Goal: Task Accomplishment & Management: Complete application form

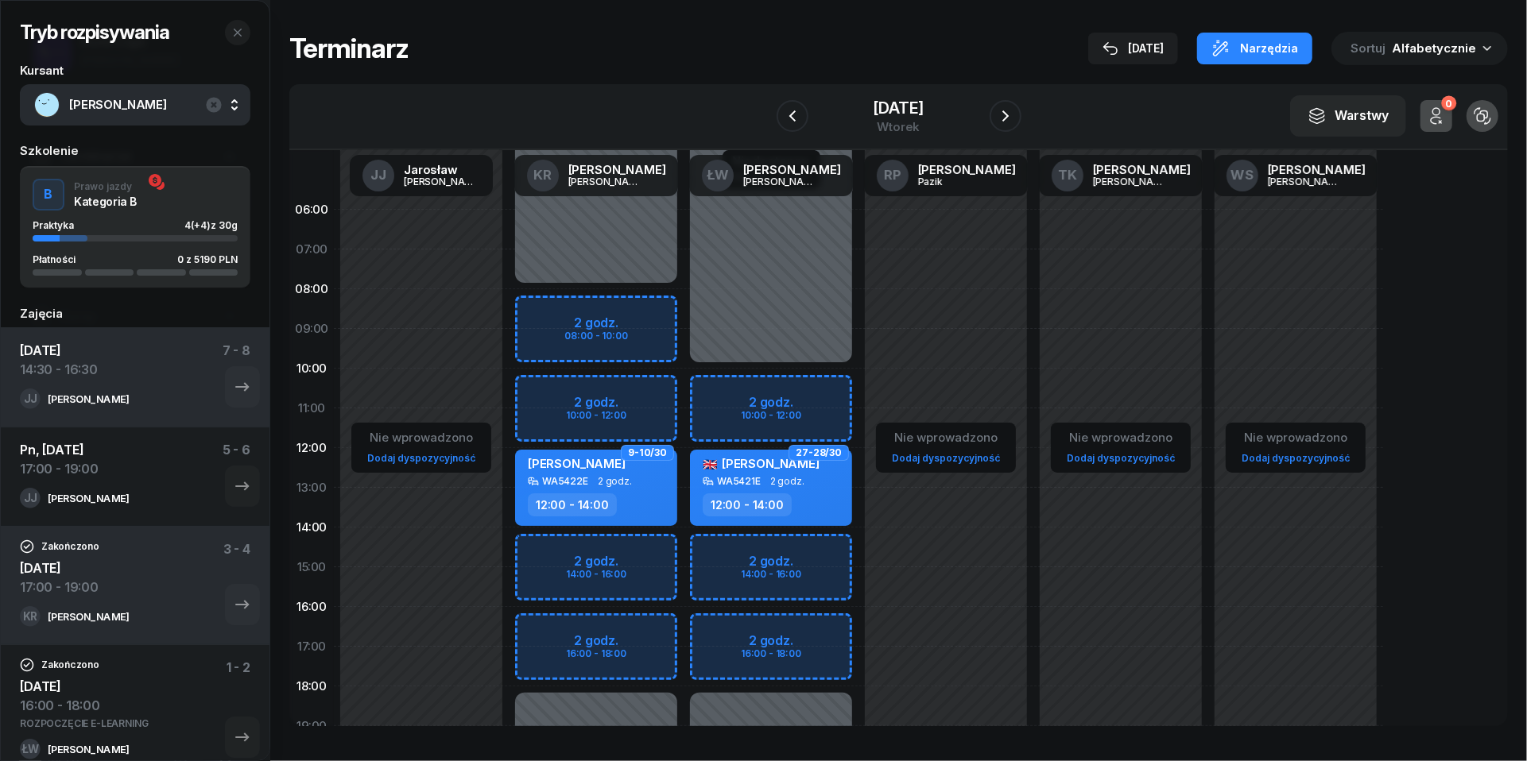
scroll to position [103, 0]
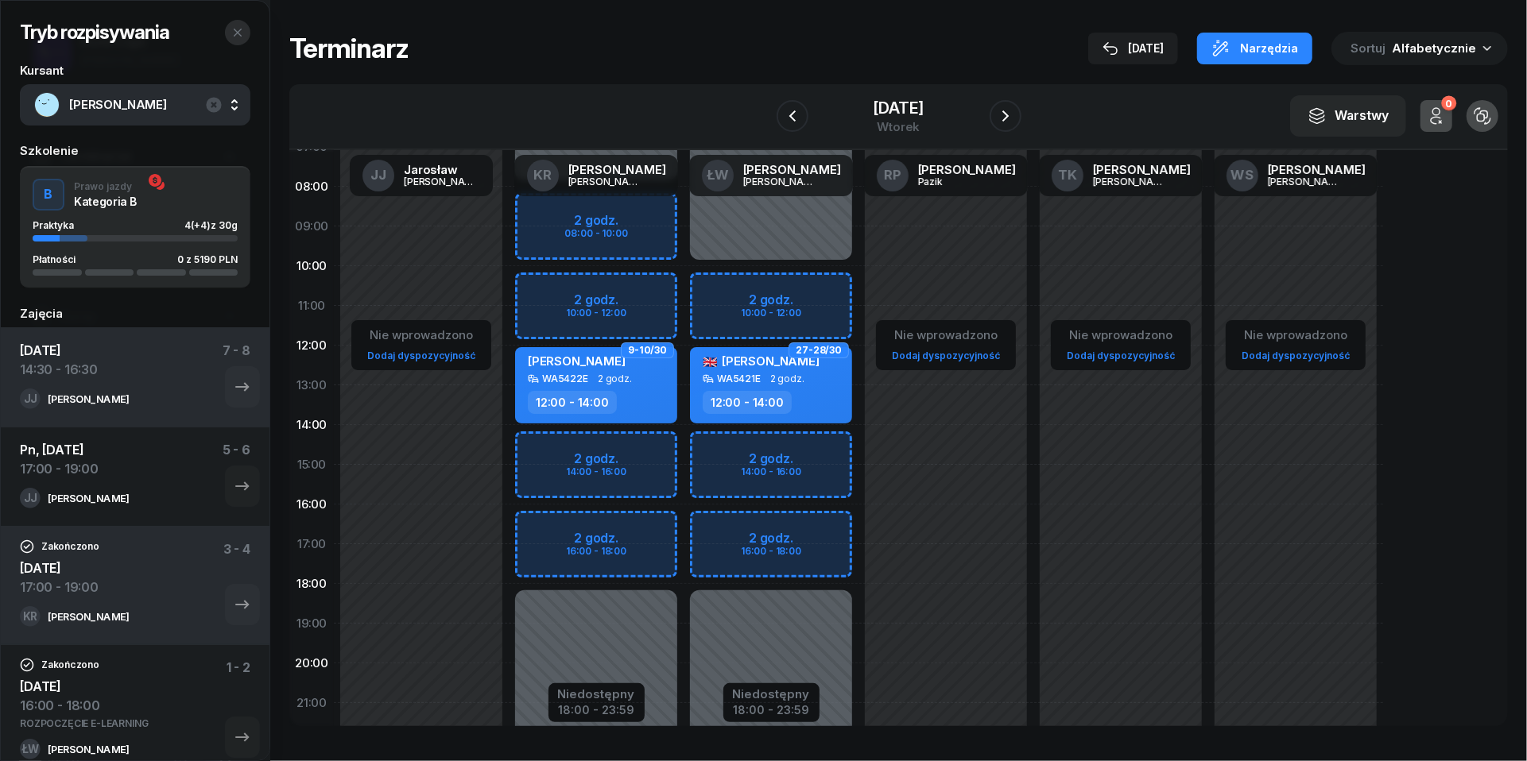
click at [237, 32] on icon "button" at bounding box center [237, 32] width 13 height 13
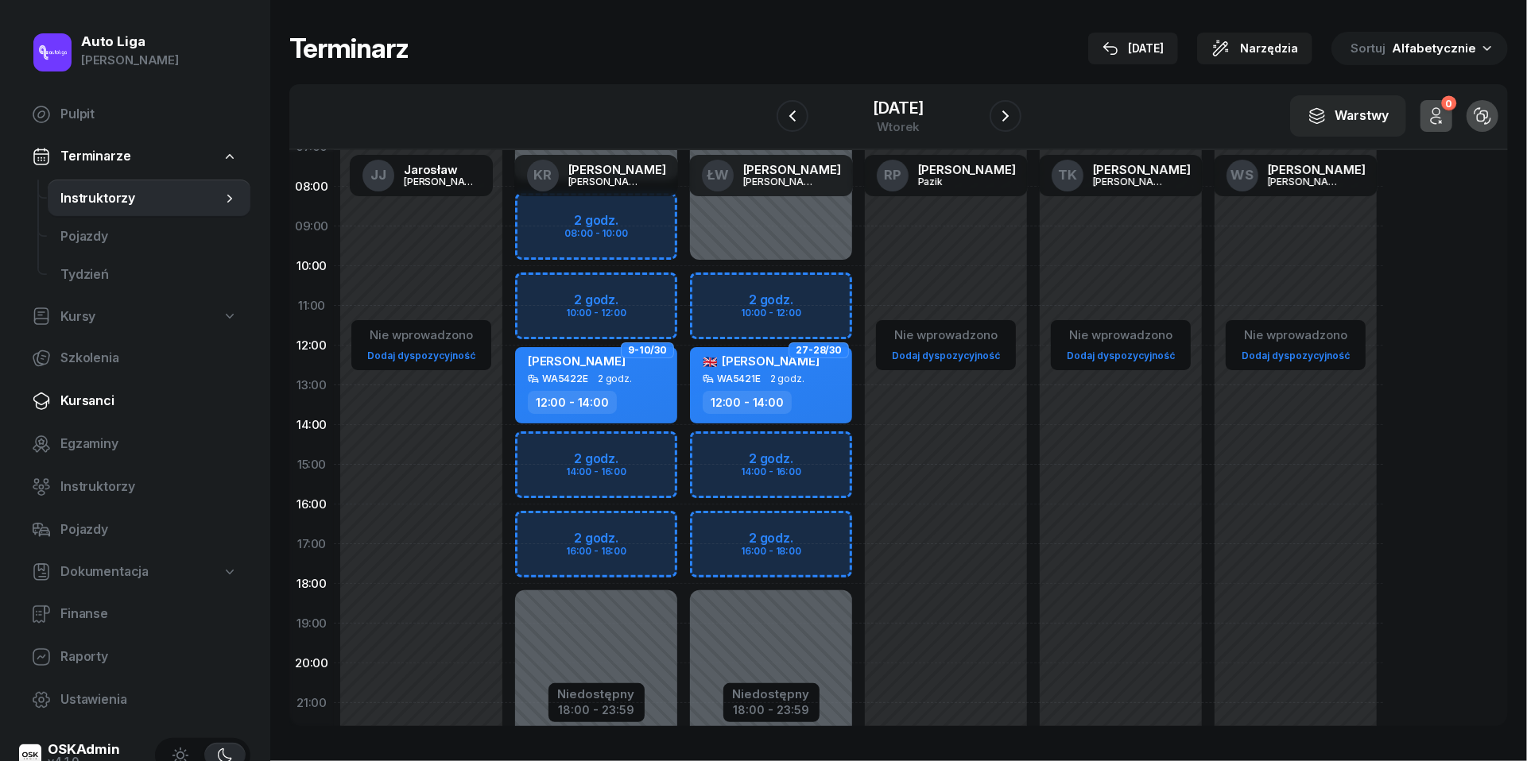
click at [90, 404] on span "Kursanci" at bounding box center [148, 401] width 177 height 21
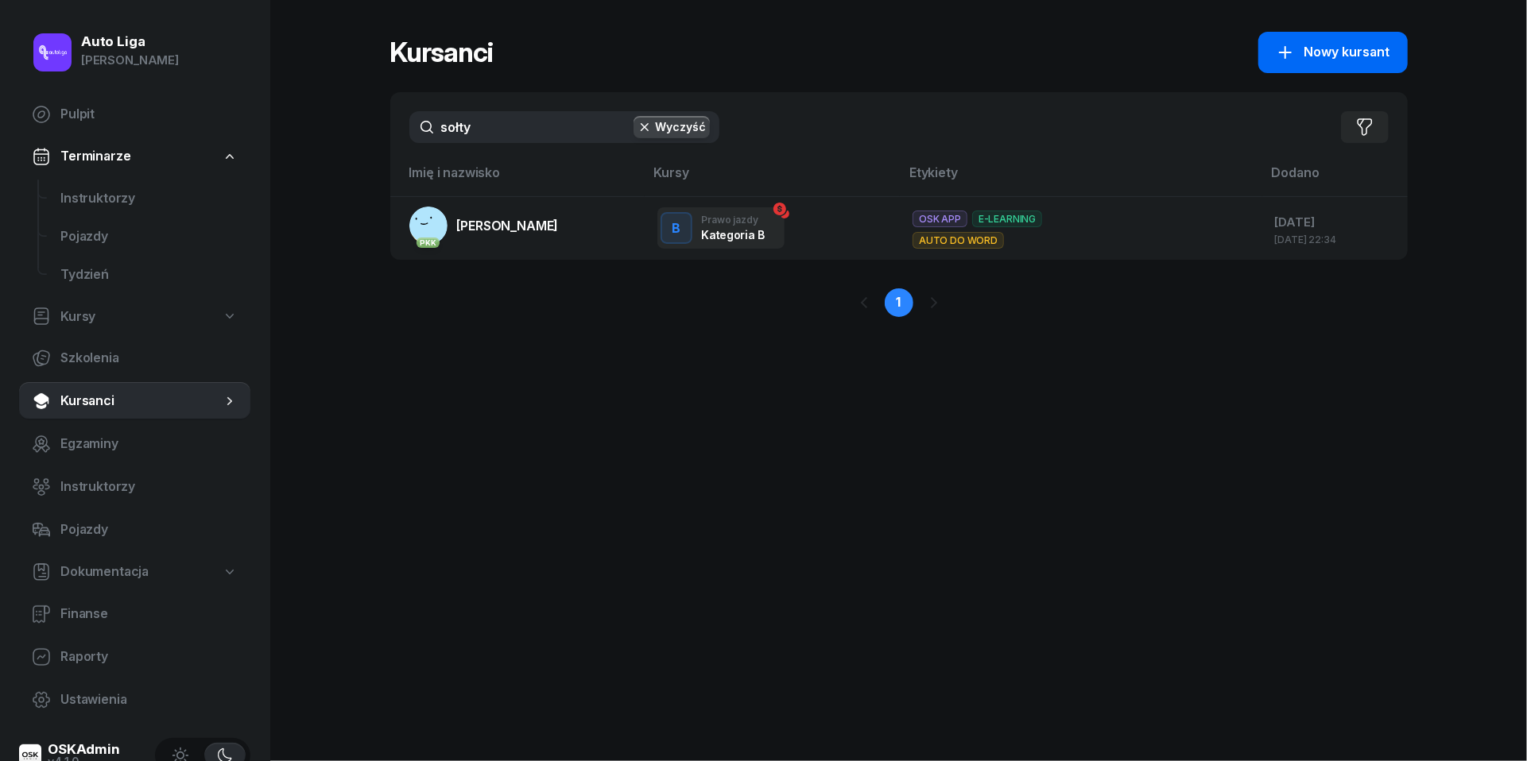
click at [1323, 46] on span "Nowy kursant" at bounding box center [1347, 52] width 86 height 21
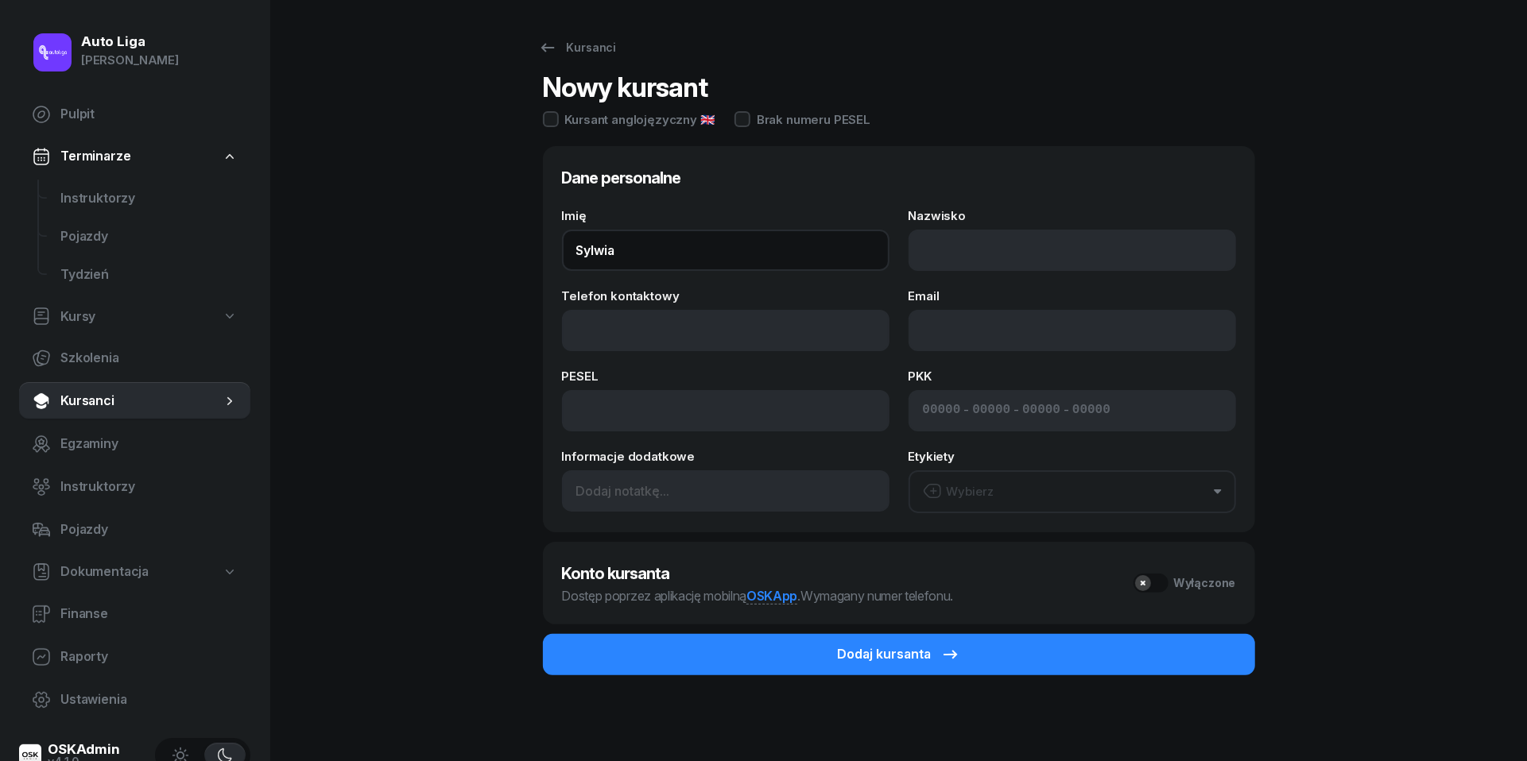
type input "Sylwia"
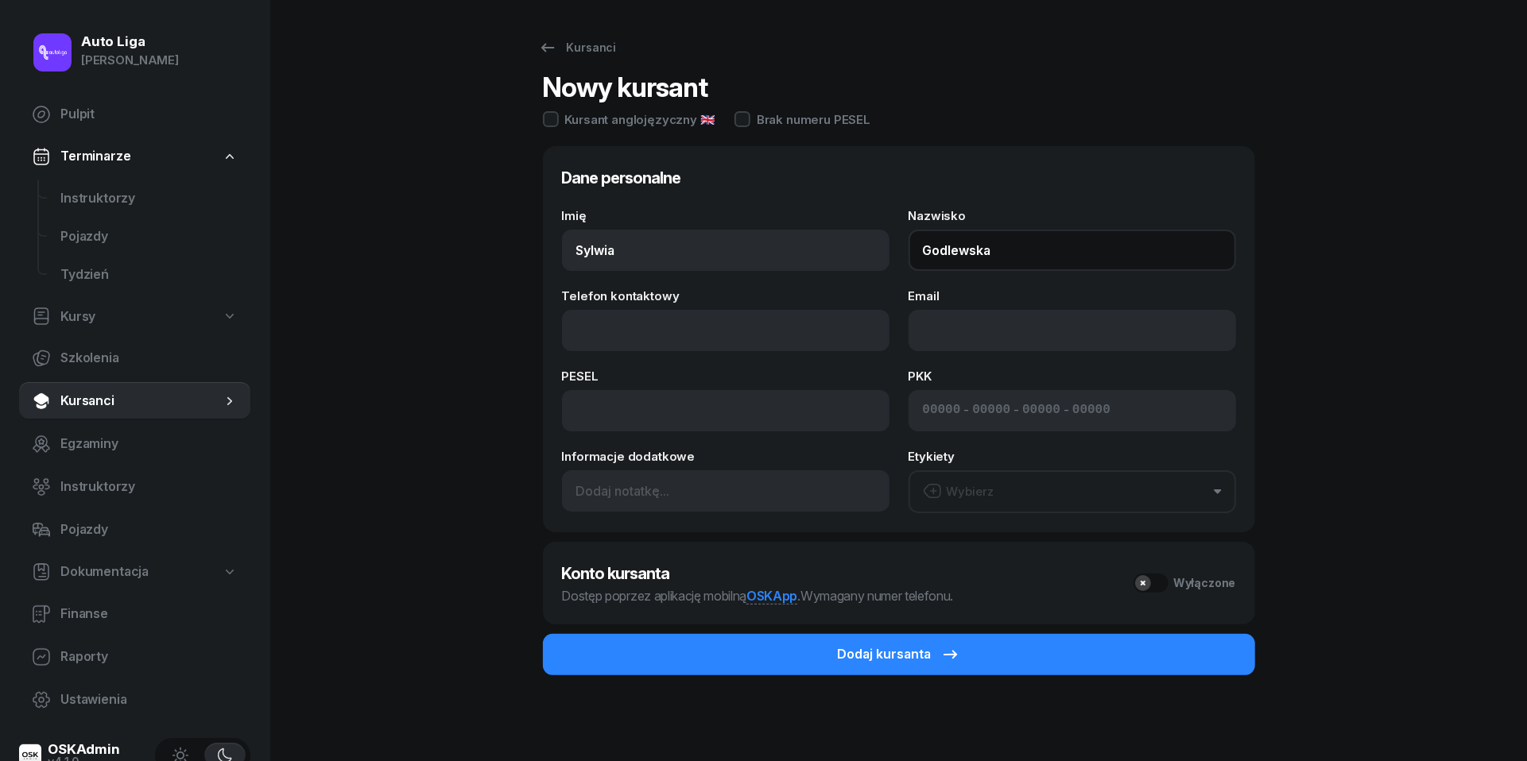
type input "Godlewska"
click at [329, 300] on div "Auto Liga [PERSON_NAME] Pulpit Terminarze Instruktorzy Pojazdy Tydzień Kursy Sz…" at bounding box center [763, 382] width 1527 height 764
click at [450, 335] on div "Kursanci Nowy kursant Kursant anglojęzyczny 🇬🇧 Brak numeru PESEL Dane personaln…" at bounding box center [898, 382] width 1017 height 764
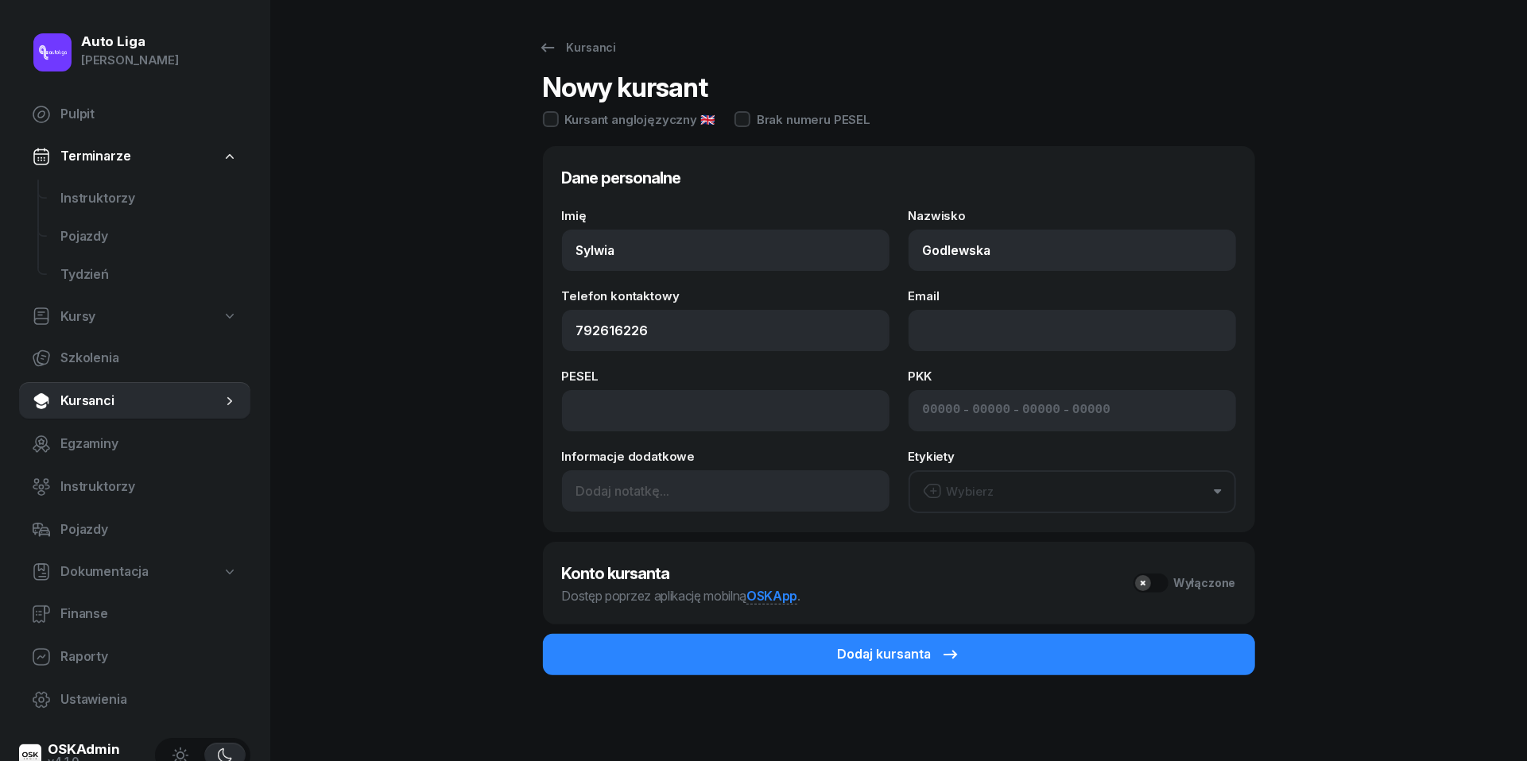
type input "792 616 226"
click at [1071, 486] on button "Wybierz" at bounding box center [1071, 491] width 327 height 43
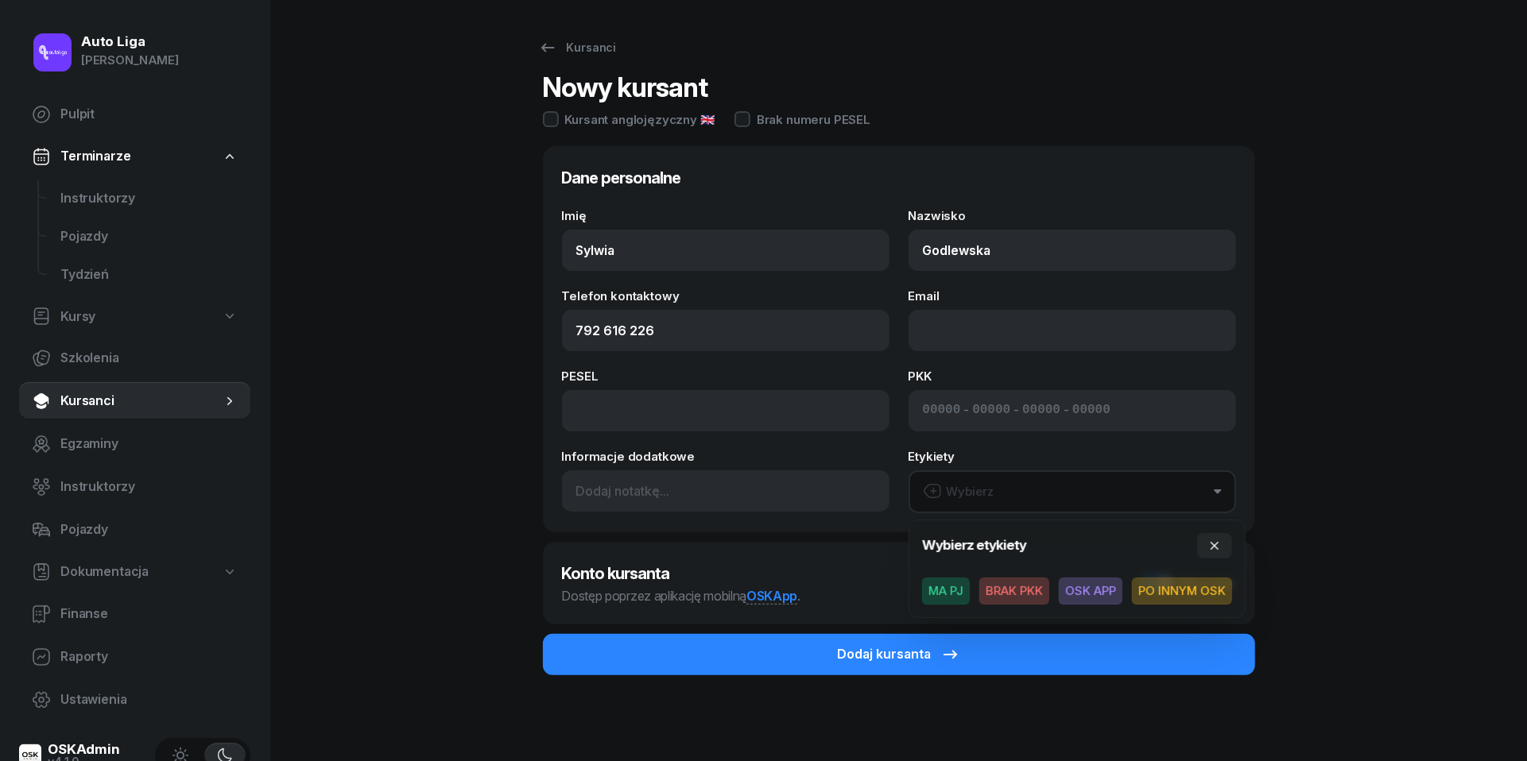
click at [928, 589] on span "MA PJ" at bounding box center [946, 591] width 48 height 27
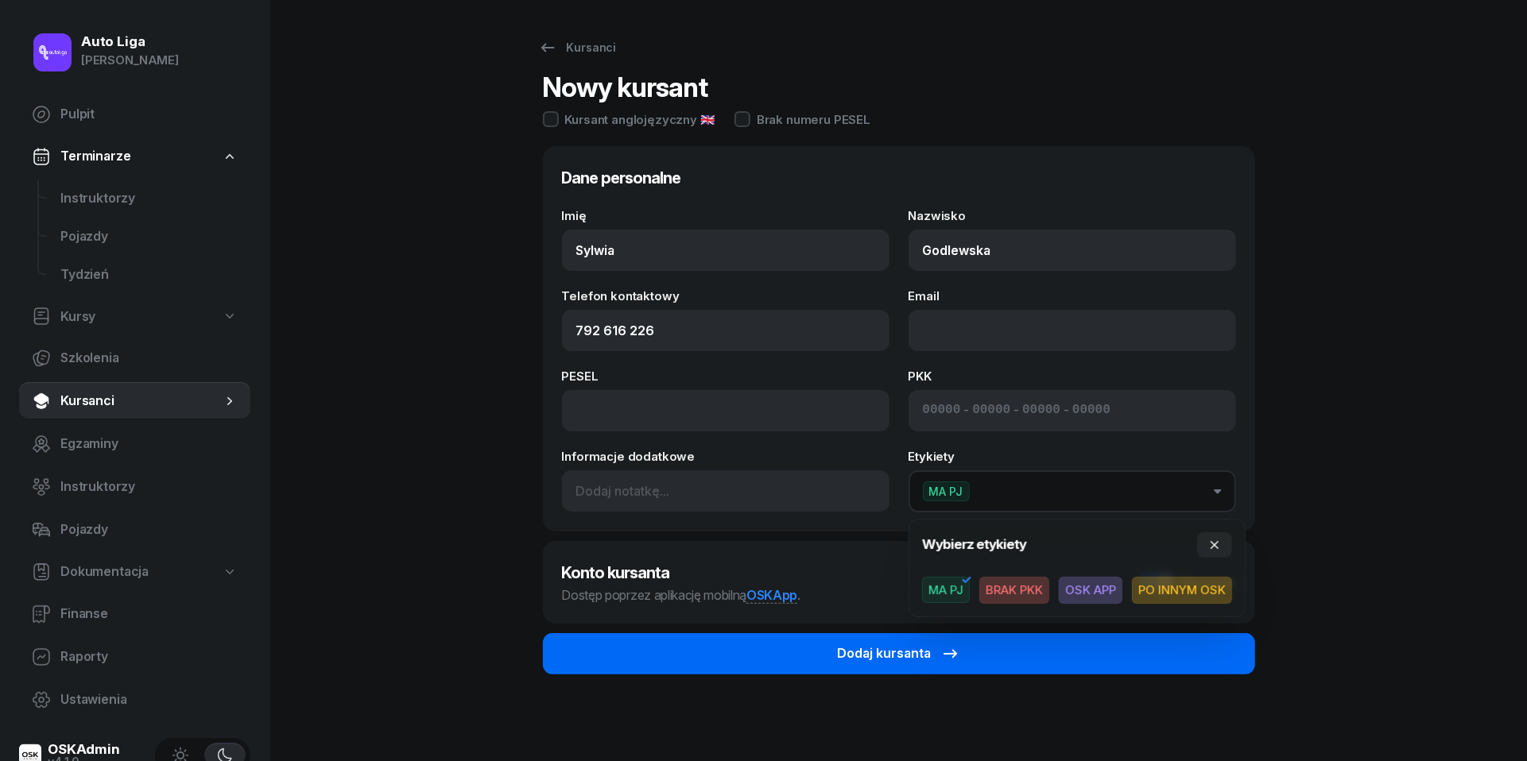
click at [817, 660] on button "Dodaj kursanta" at bounding box center [899, 653] width 712 height 41
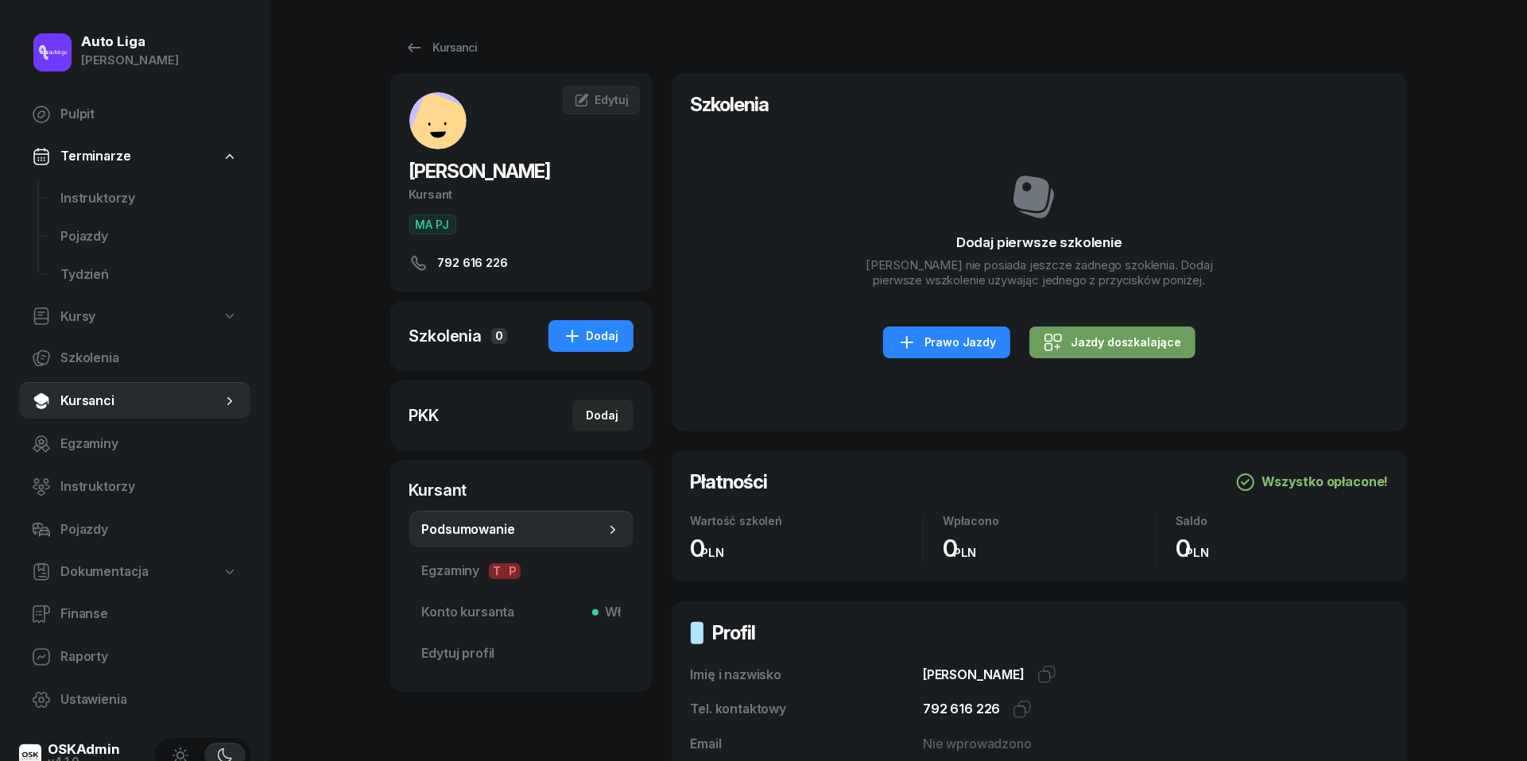
click at [1090, 352] on div "Jazdy doszkalające" at bounding box center [1111, 342] width 137 height 19
select select "B"
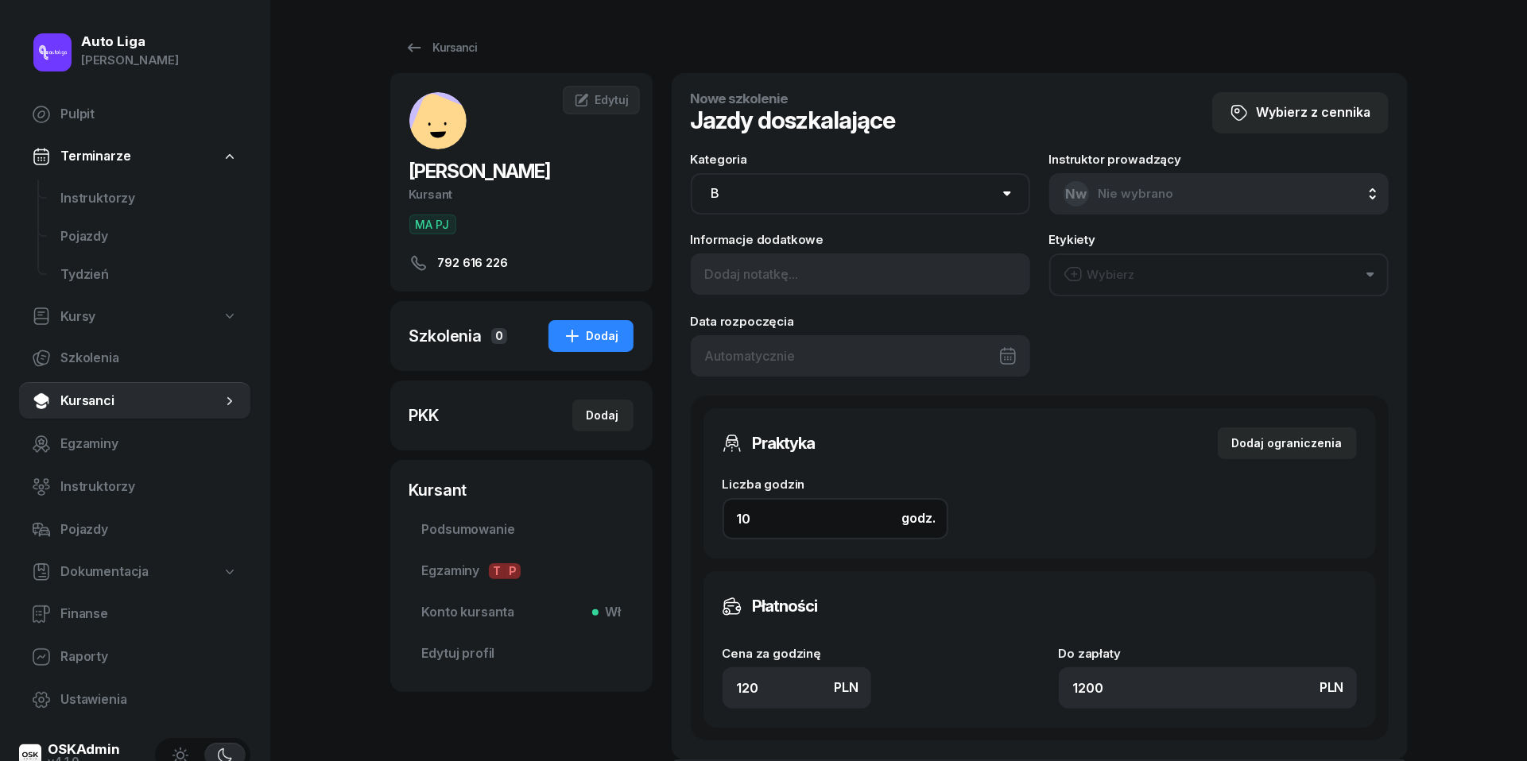
click at [776, 535] on input "10" at bounding box center [835, 518] width 226 height 41
type input "2"
type input "240"
type input "2"
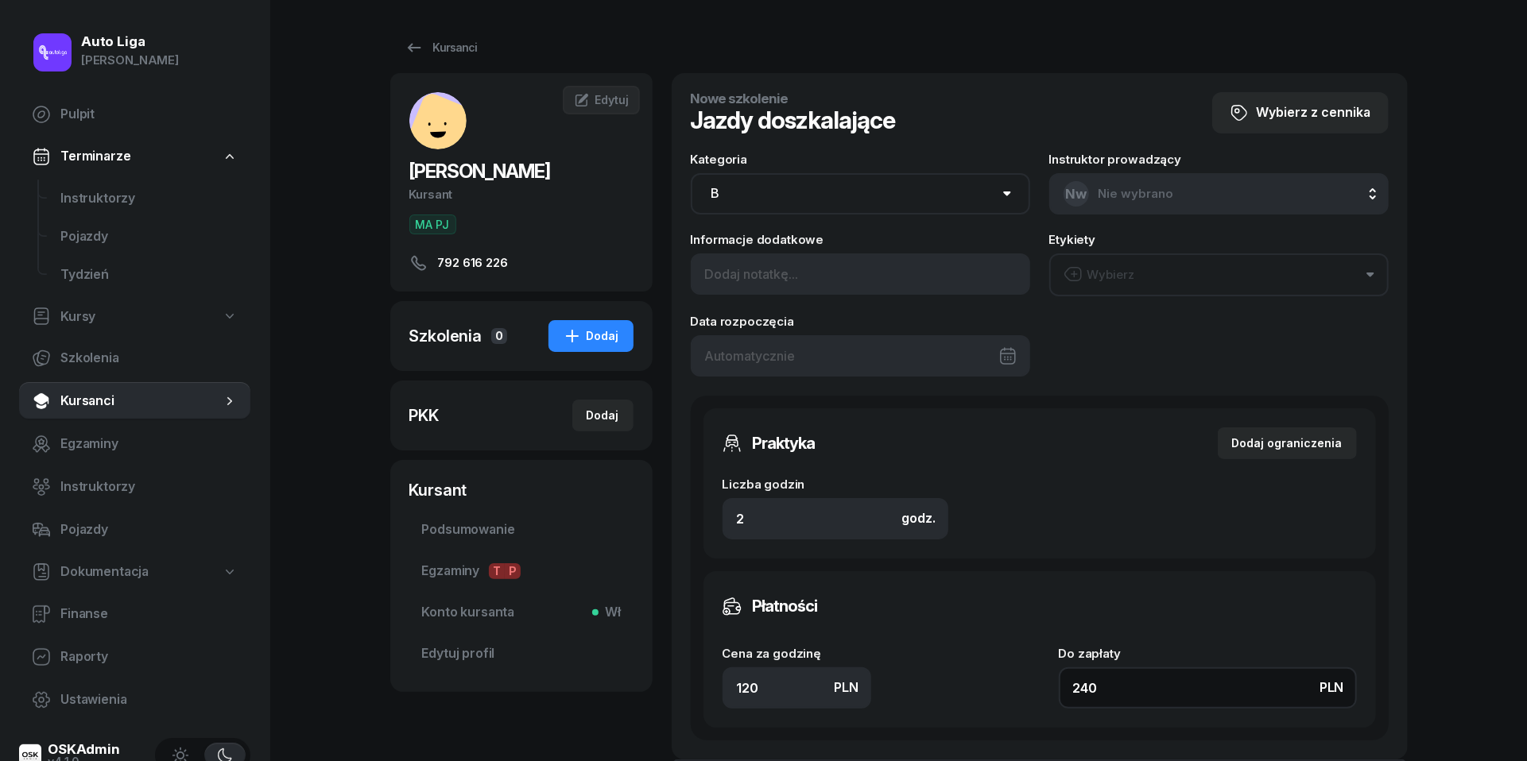
click at [1132, 697] on input "240" at bounding box center [1207, 687] width 298 height 41
type input "1.50"
type input "3"
type input "17"
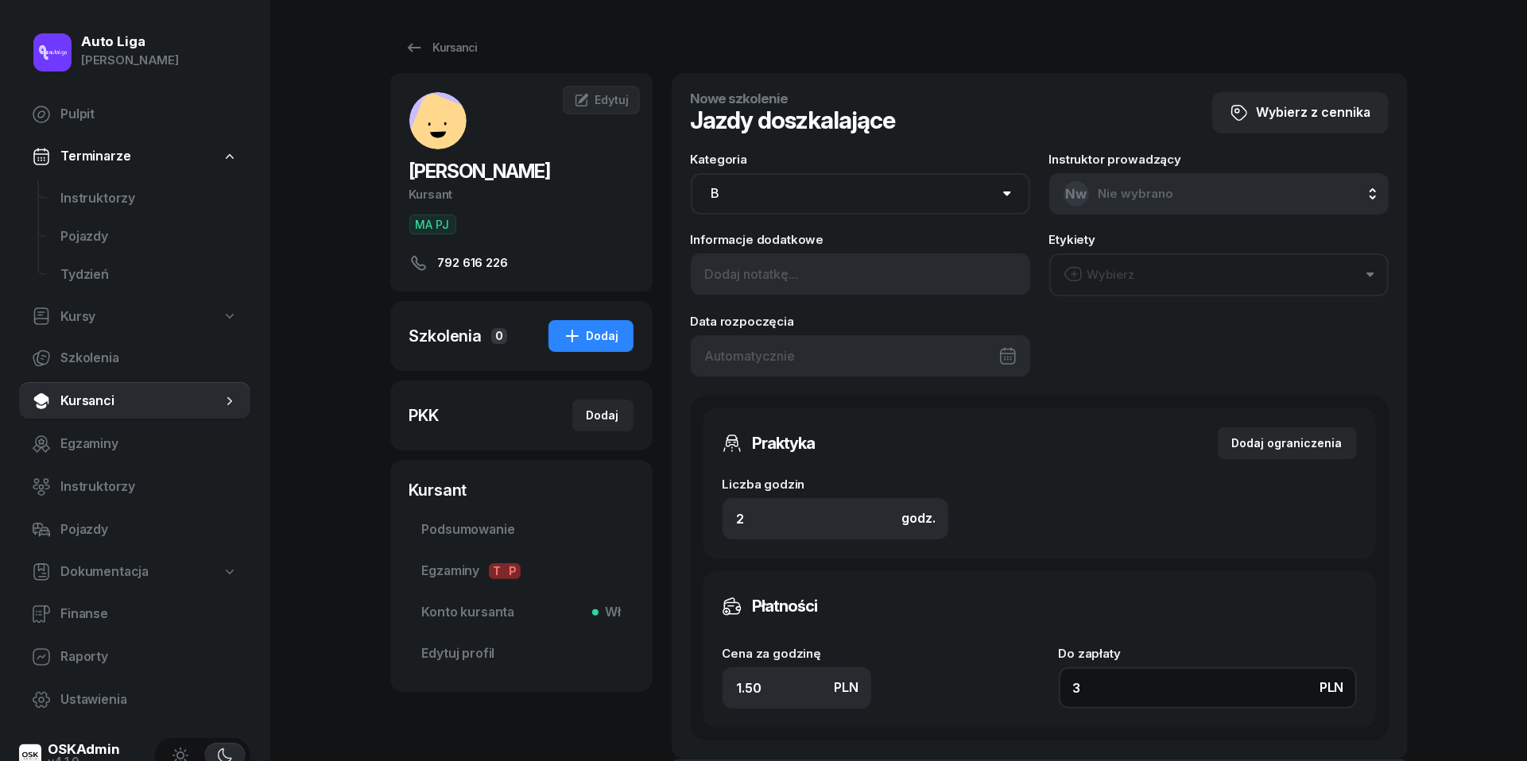
type input "34"
type input "170"
type input "340"
click at [1095, 246] on div "Etykiety Wybierz" at bounding box center [1218, 265] width 339 height 63
click at [1109, 283] on div "Wybierz" at bounding box center [1099, 275] width 72 height 21
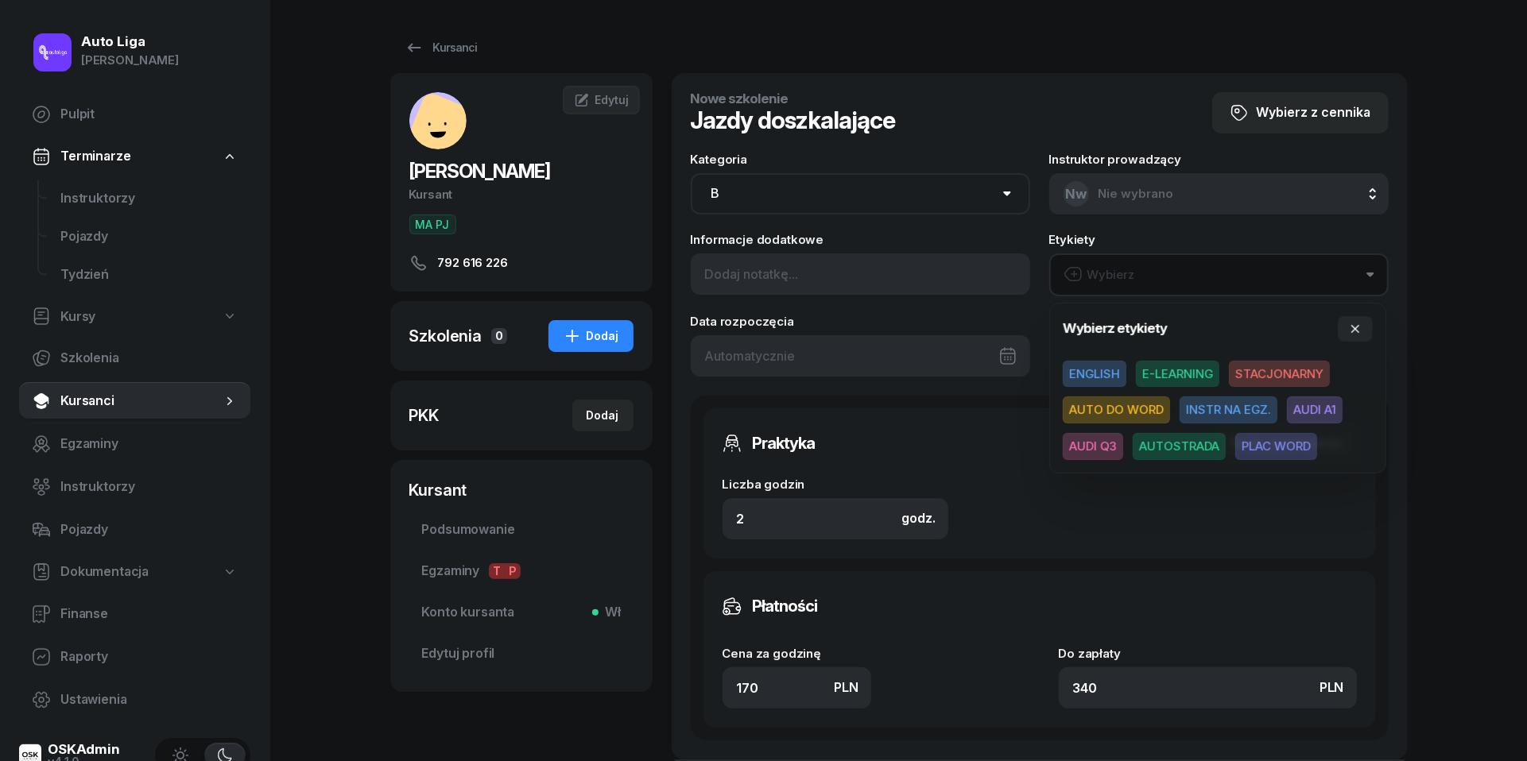
click at [1321, 413] on span "AUDI A1" at bounding box center [1315, 410] width 56 height 27
click at [1033, 563] on div "Praktyka Dodaj ograniczenia Liczba godzin godz. 2 Ograniczenia zajęć praktyczny…" at bounding box center [1040, 567] width 698 height 345
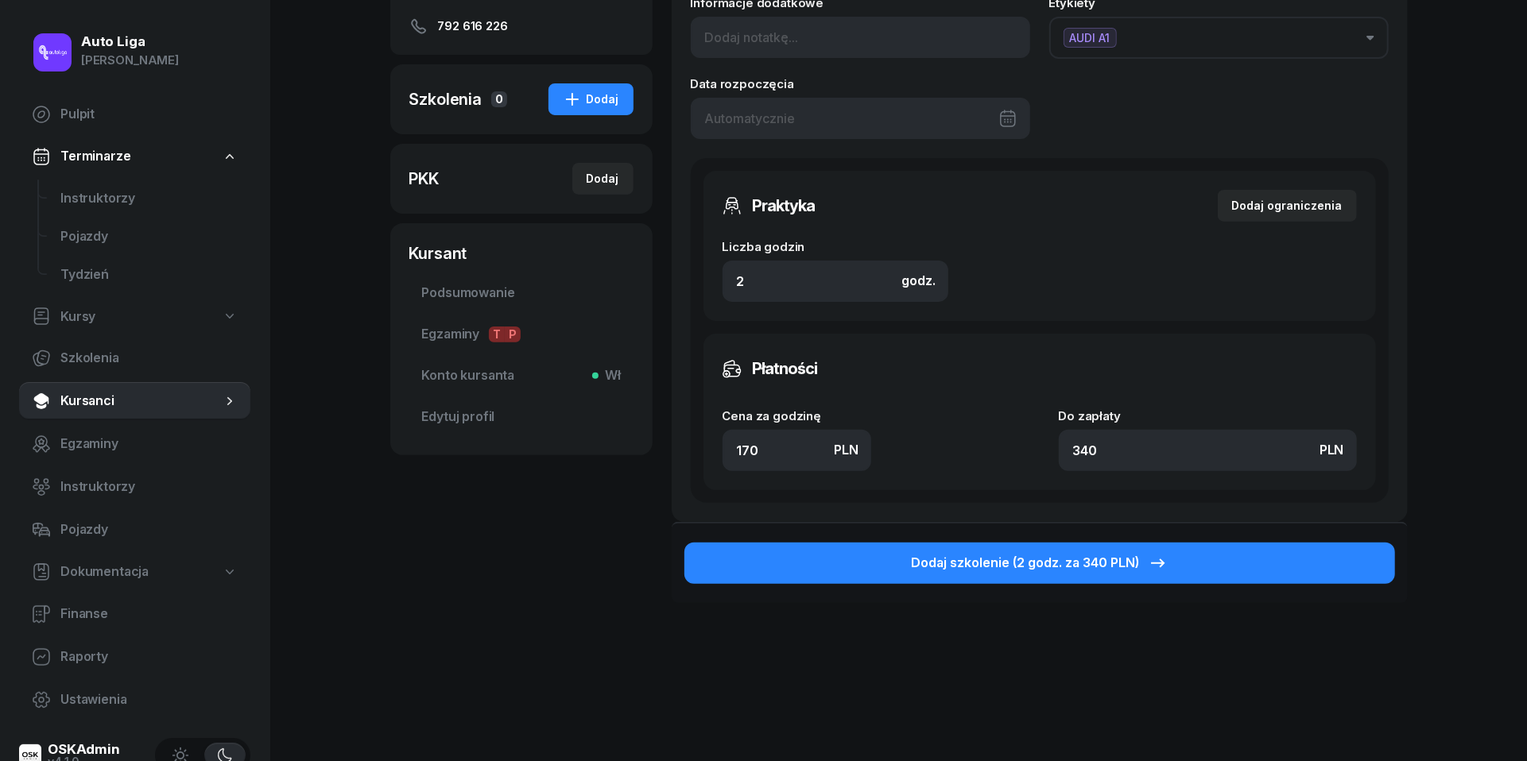
scroll to position [239, 0]
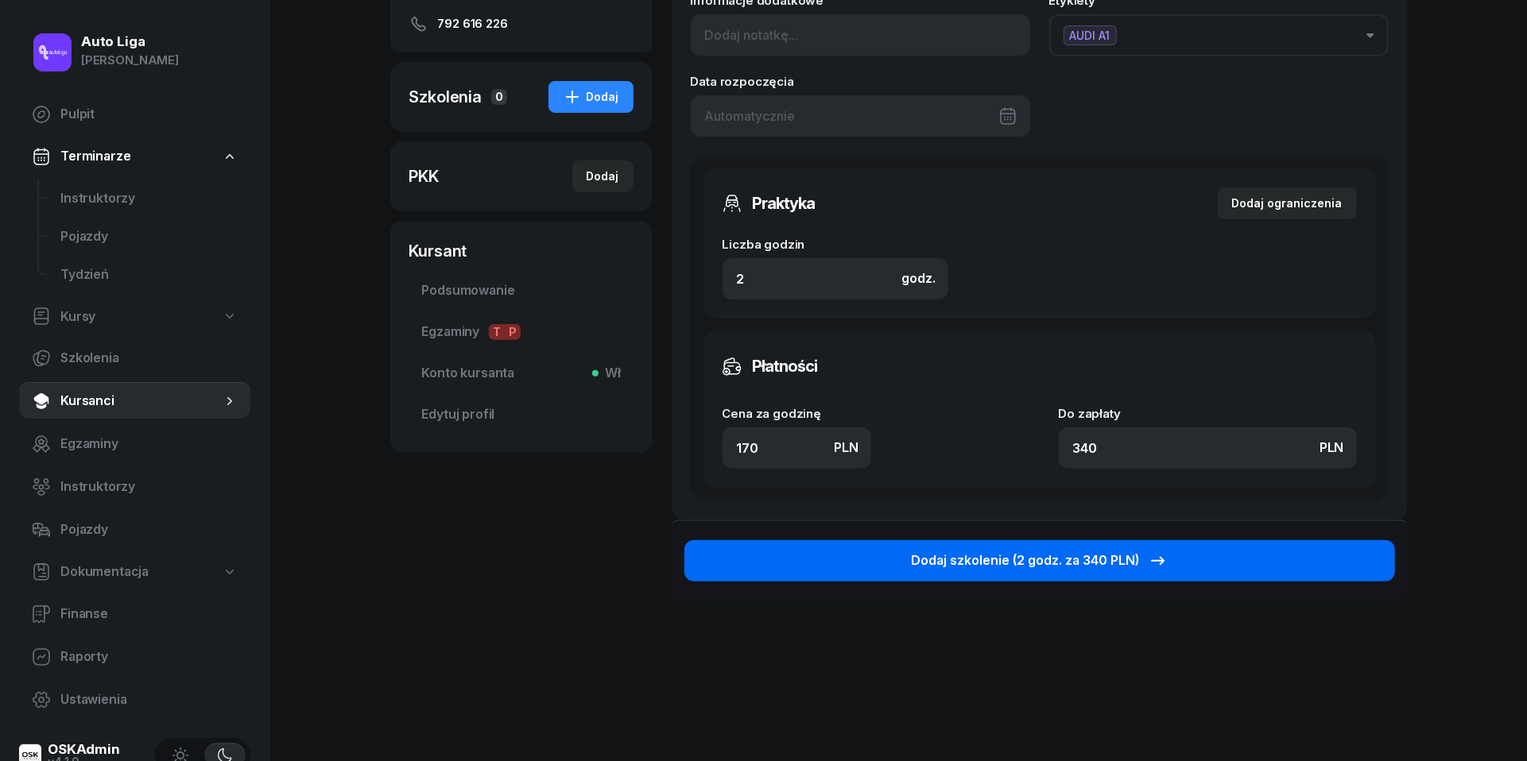
click at [1033, 562] on div "Dodaj szkolenie (2 godz. za 340 PLN)" at bounding box center [1039, 561] width 257 height 21
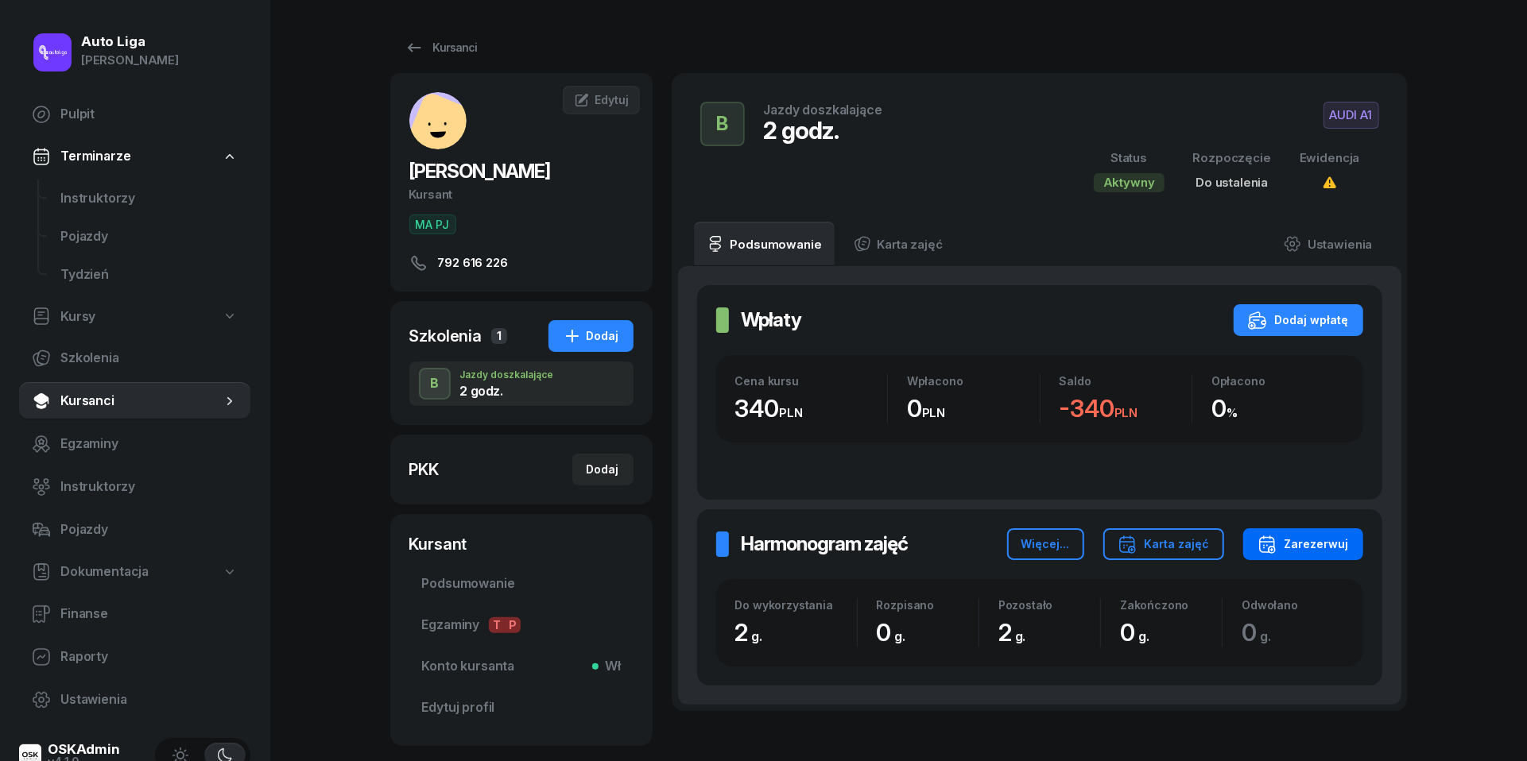
click at [1329, 544] on div "Zarezerwuj" at bounding box center [1302, 544] width 91 height 19
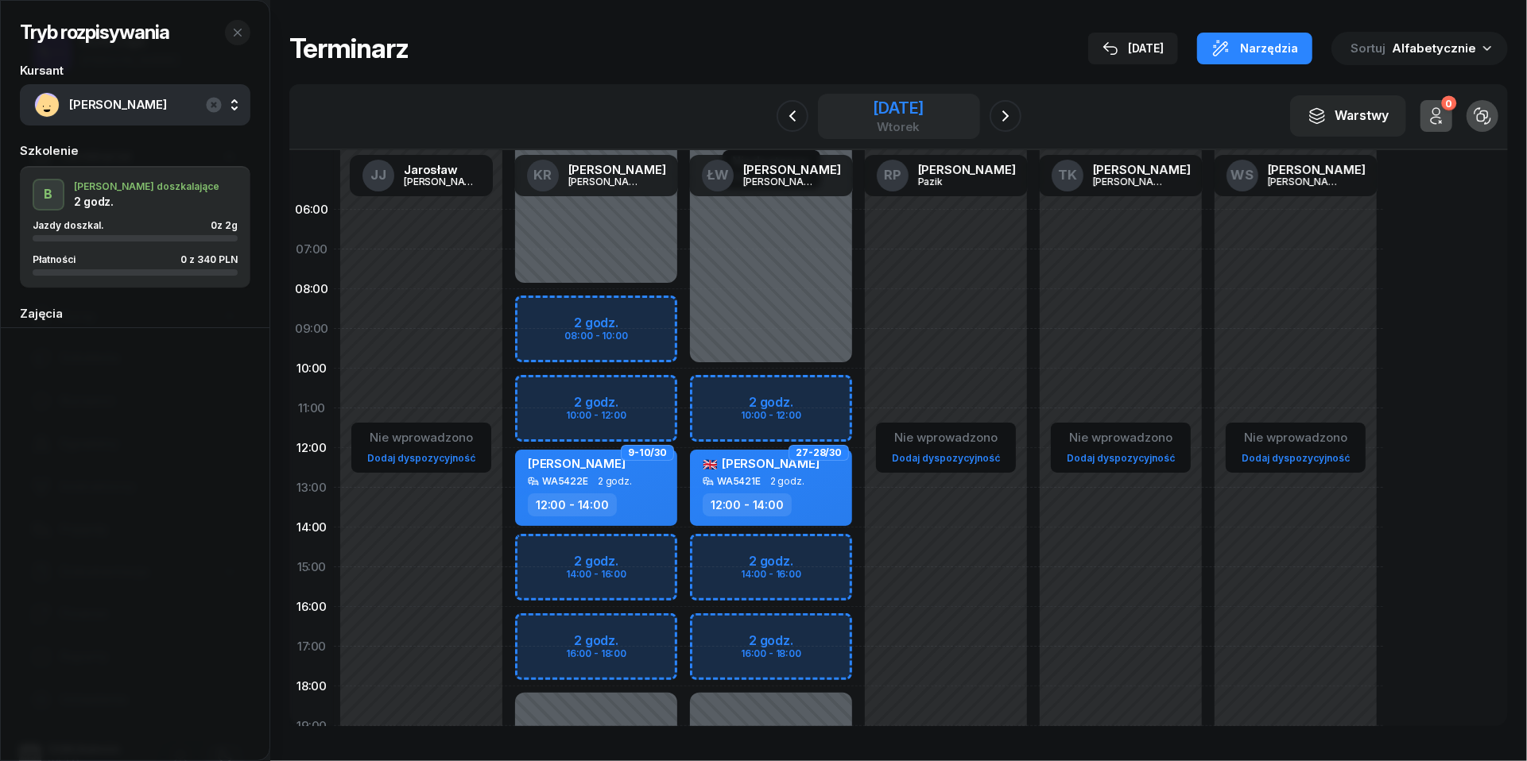
click at [876, 122] on div "wtorek" at bounding box center [898, 127] width 51 height 12
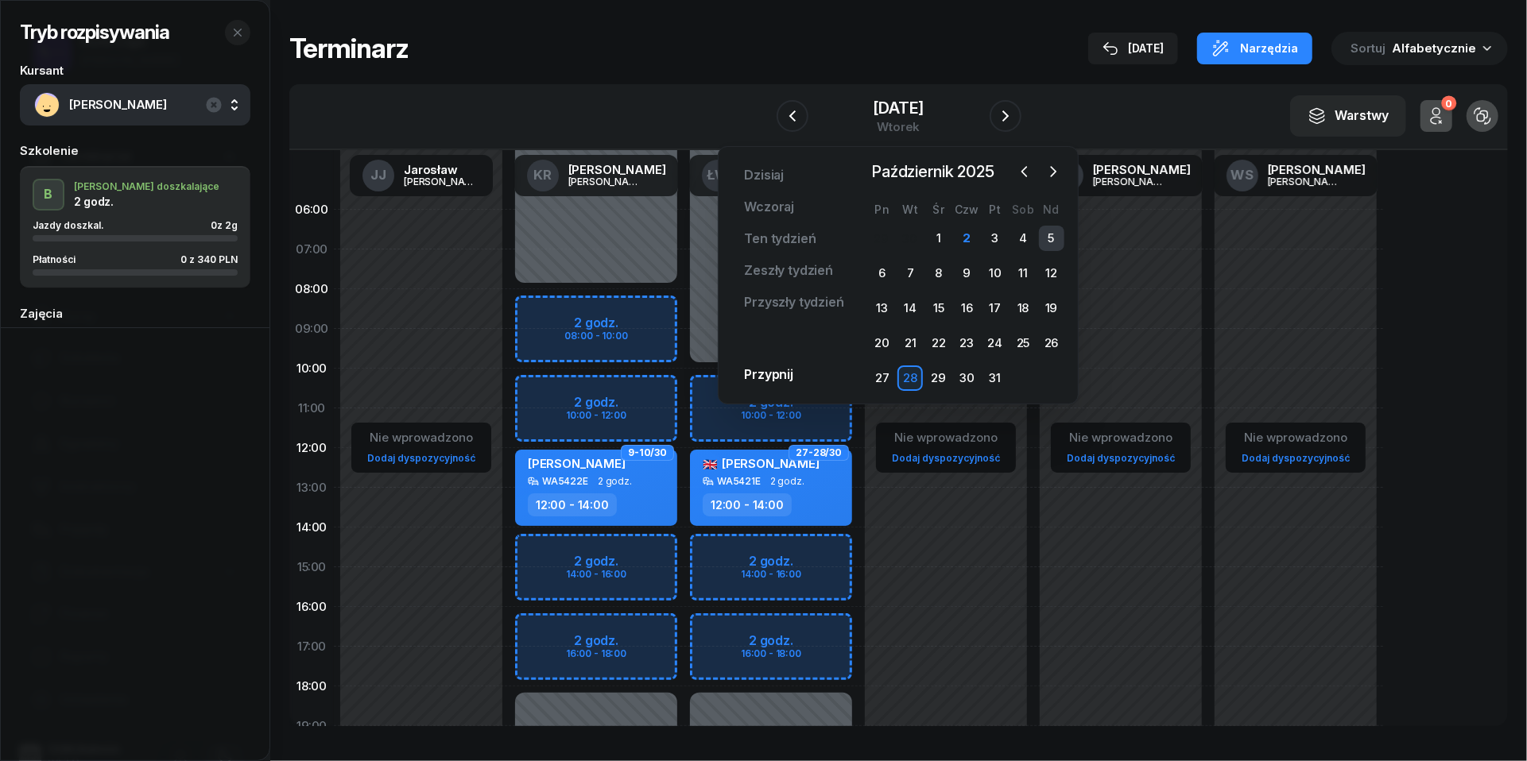
click at [1062, 236] on div "5" at bounding box center [1051, 238] width 25 height 25
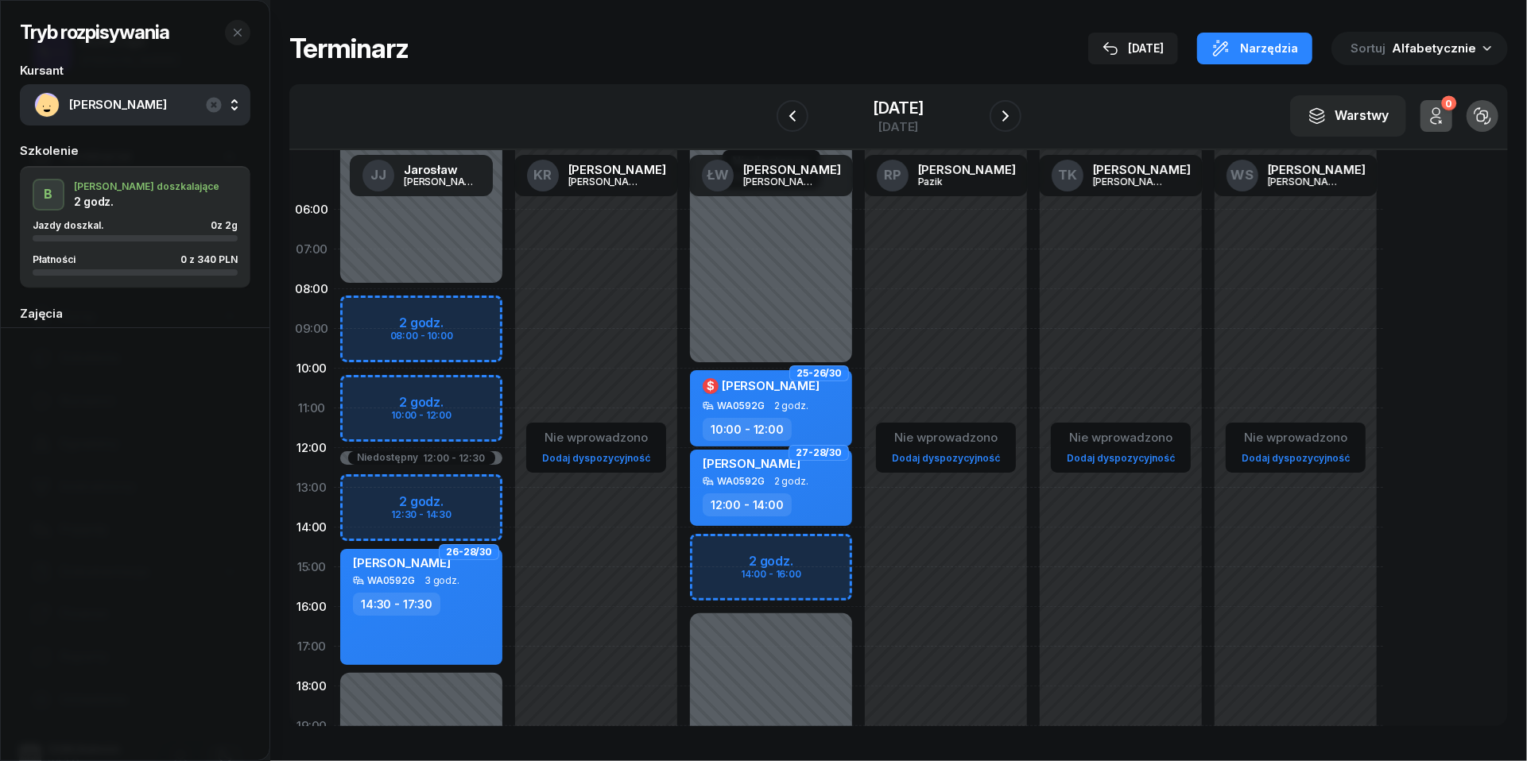
click at [369, 315] on div "Niedostępny 00:00 - 08:00 Niedostępny 17:30 - 23:59 Niedostępny 12:00 - 12:30 2…" at bounding box center [421, 567] width 175 height 755
select select "08"
select select "10"
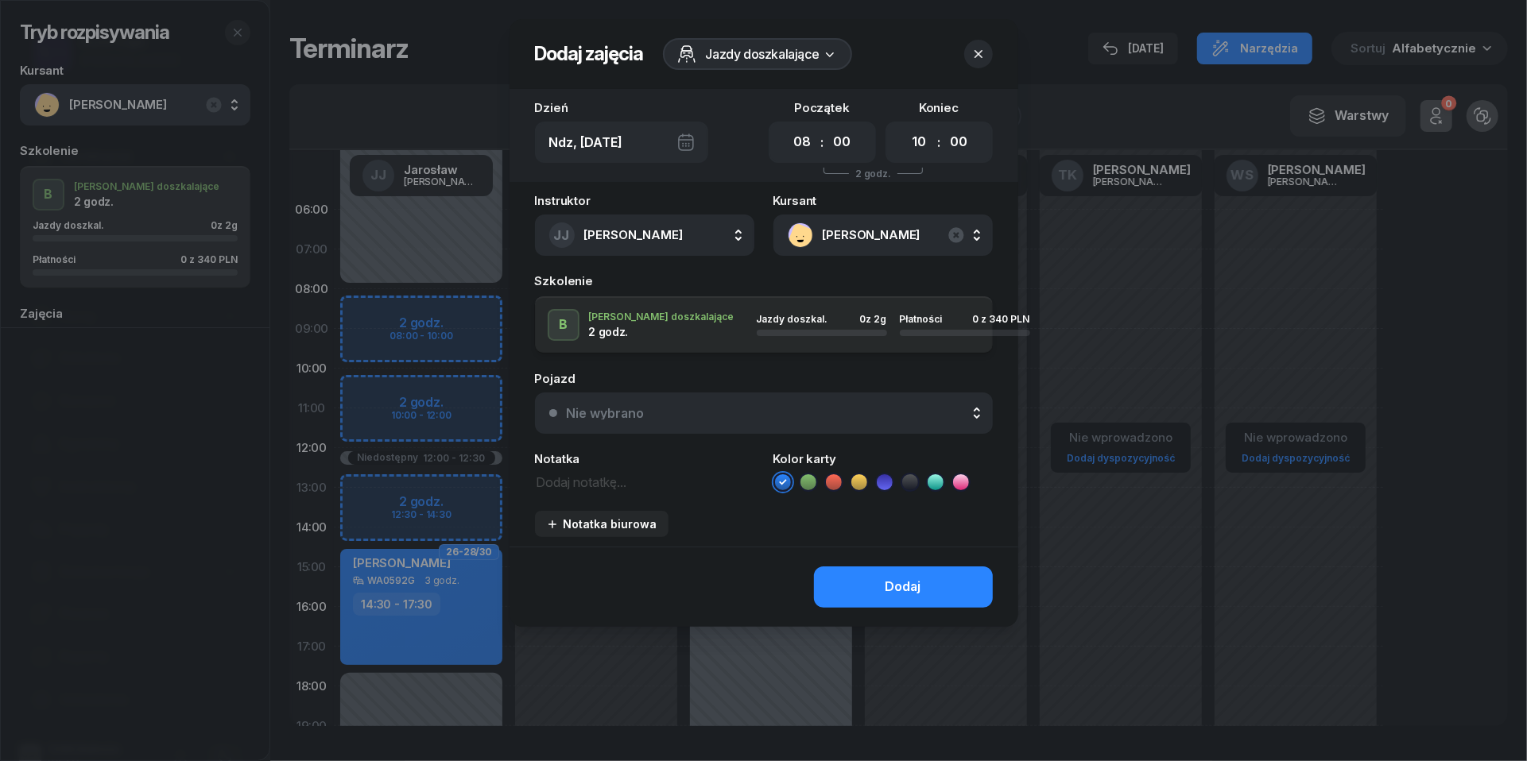
click at [726, 418] on button "Nie wybrano" at bounding box center [764, 413] width 458 height 41
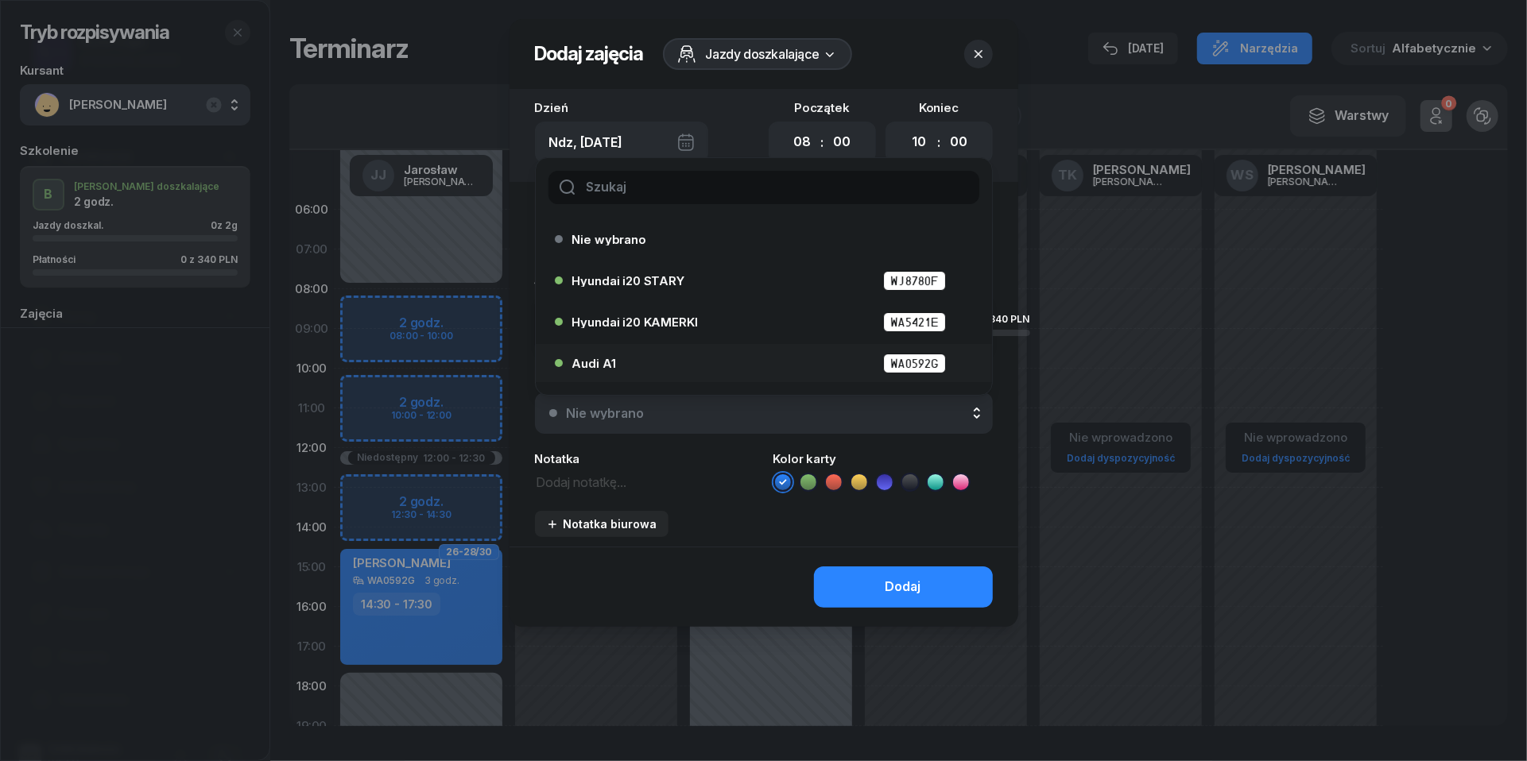
click at [652, 354] on div "Audi A1 WA0592G" at bounding box center [767, 364] width 391 height 20
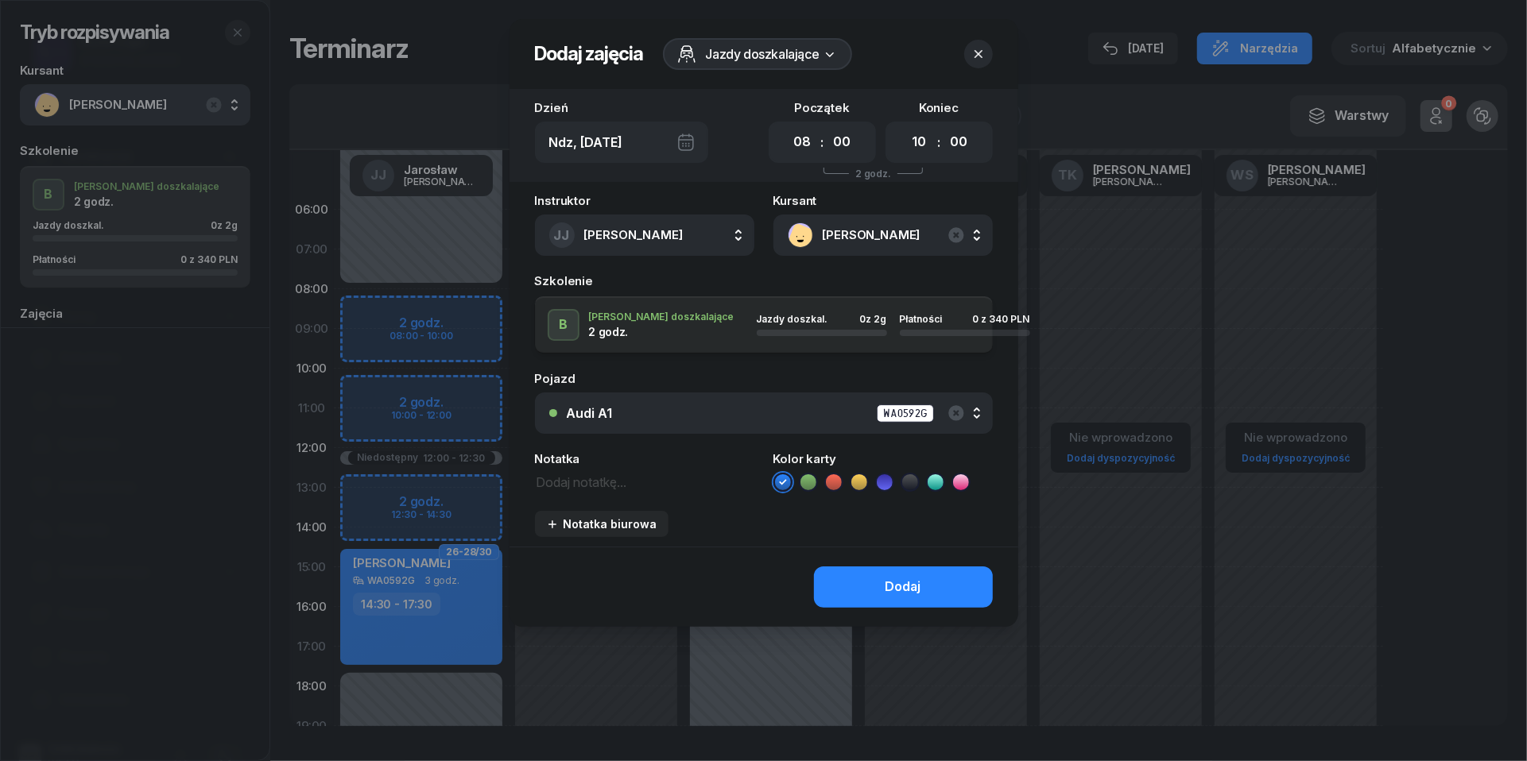
click at [544, 485] on textarea at bounding box center [644, 481] width 219 height 20
type textarea "340 przelew max do 3.10"
click at [842, 483] on li at bounding box center [833, 482] width 19 height 19
click at [859, 590] on button "Dodaj" at bounding box center [903, 587] width 179 height 41
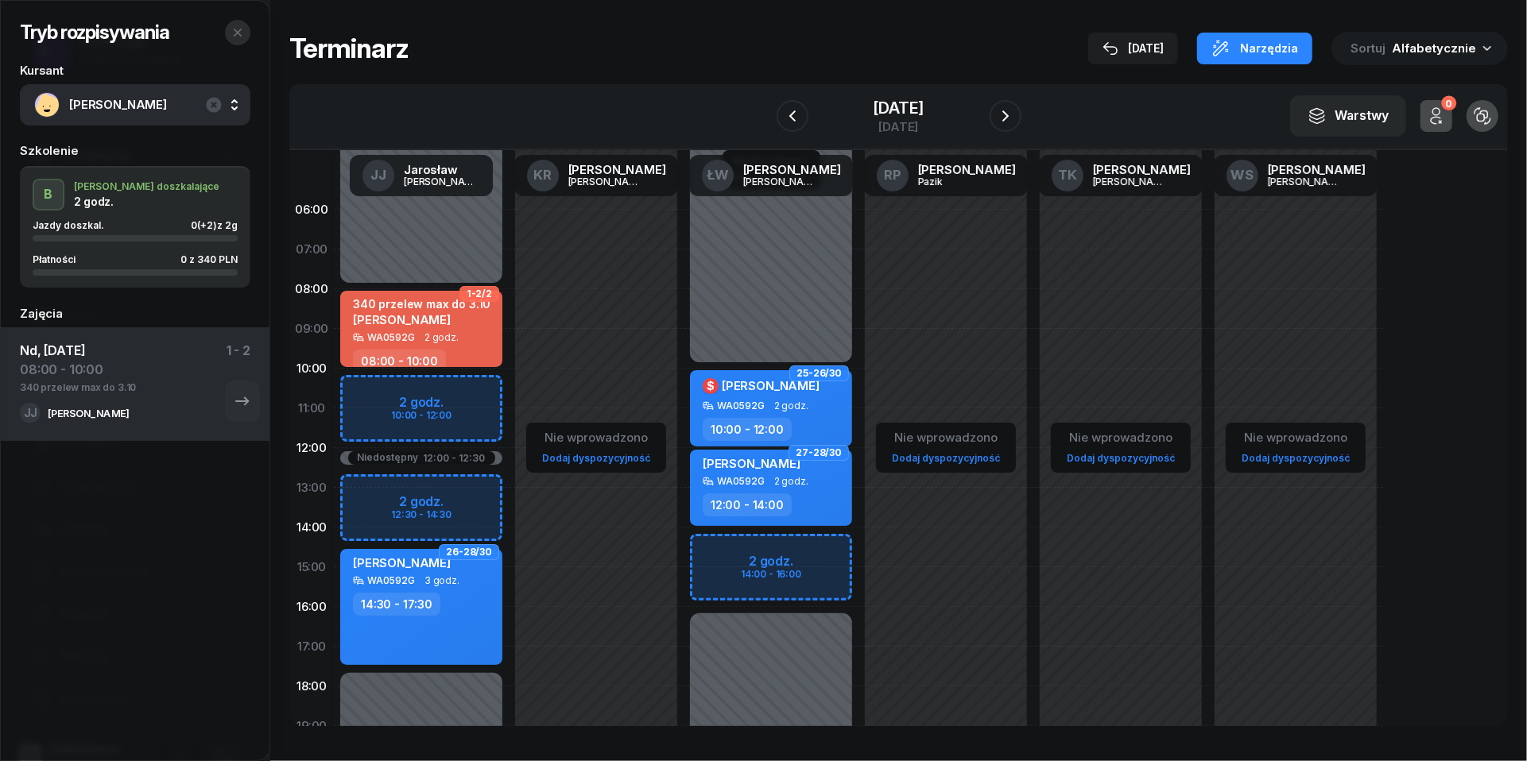
click at [237, 24] on button "button" at bounding box center [237, 32] width 25 height 25
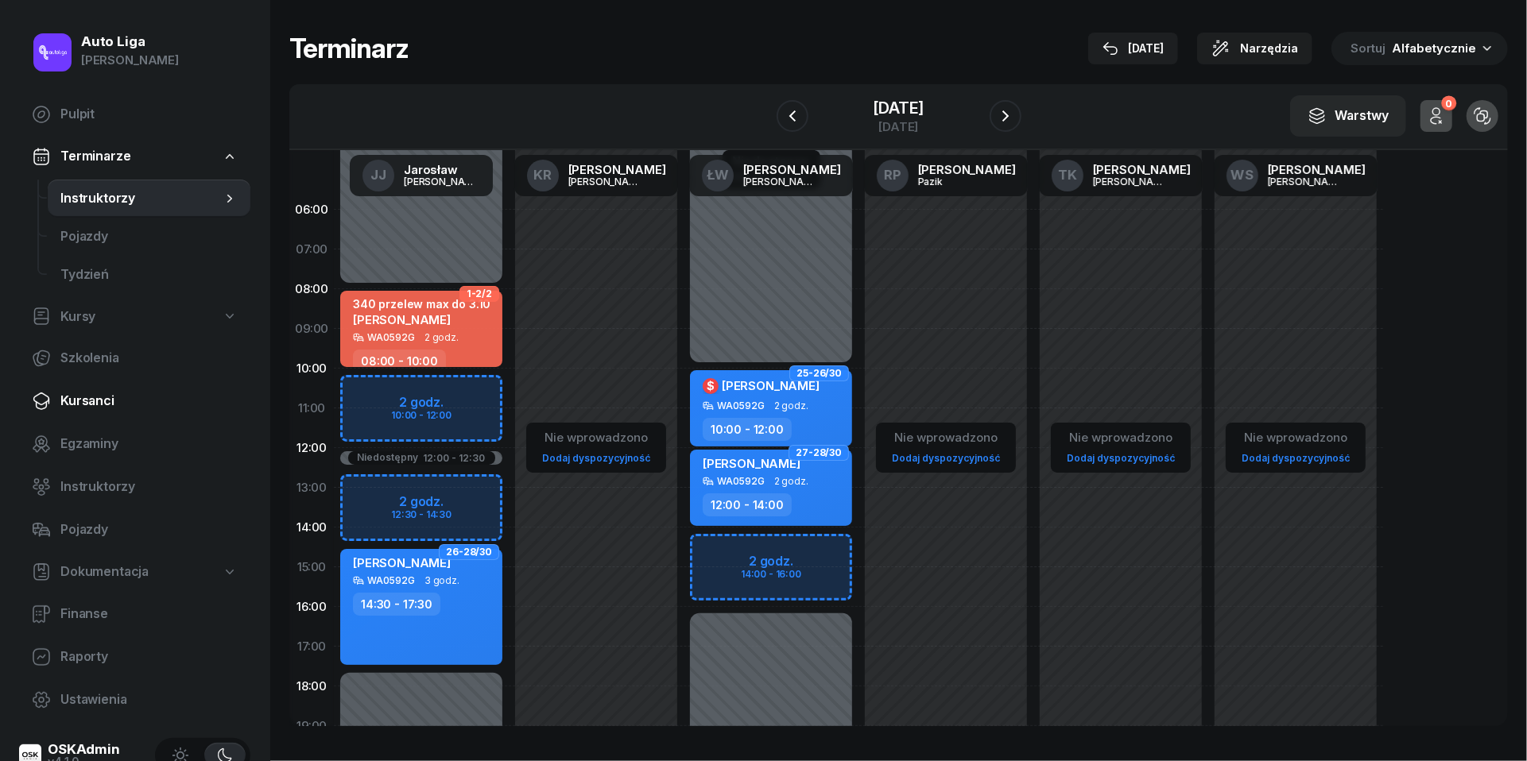
click at [103, 402] on span "Kursanci" at bounding box center [148, 401] width 177 height 21
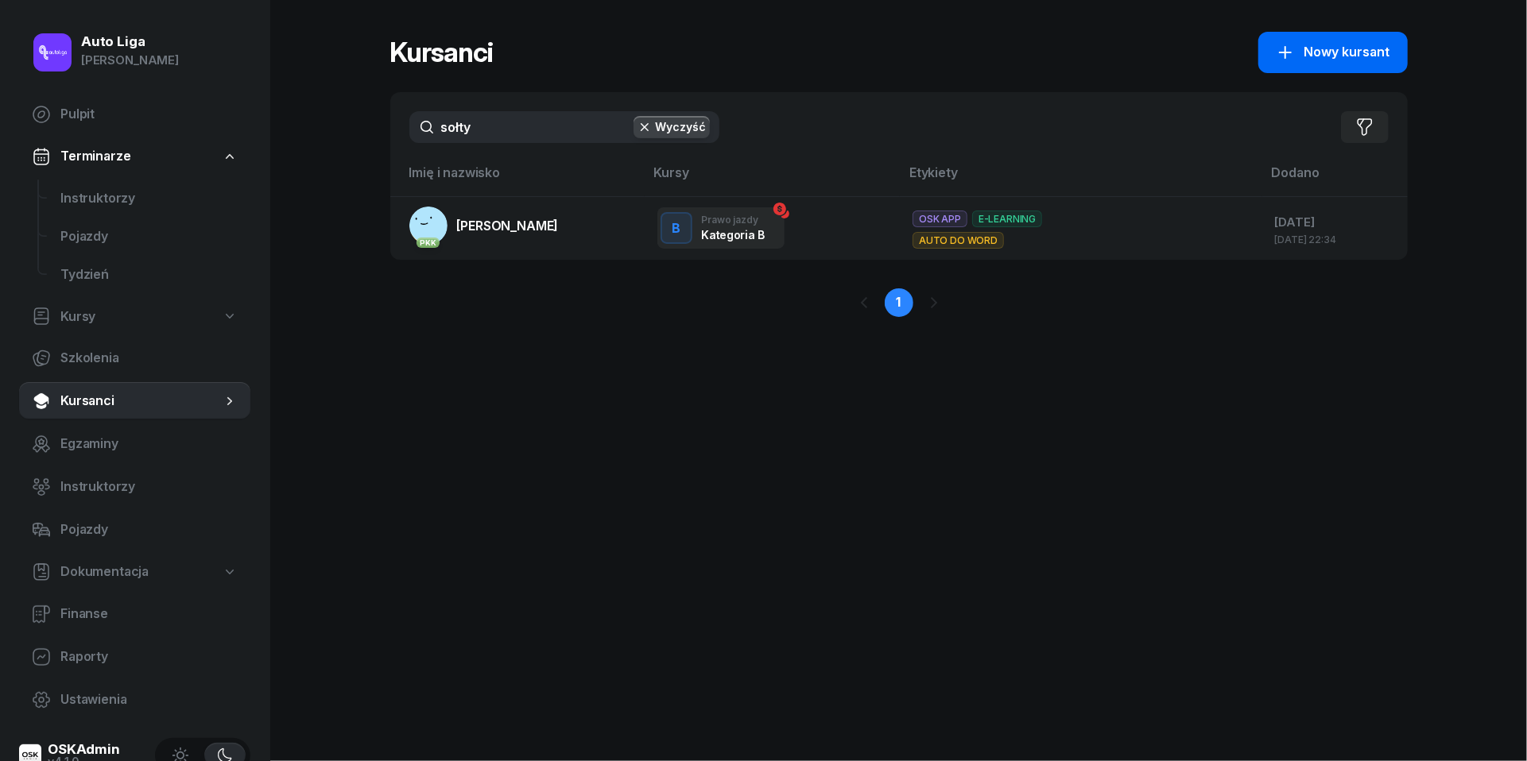
click at [1311, 59] on span "Nowy kursant" at bounding box center [1347, 52] width 86 height 21
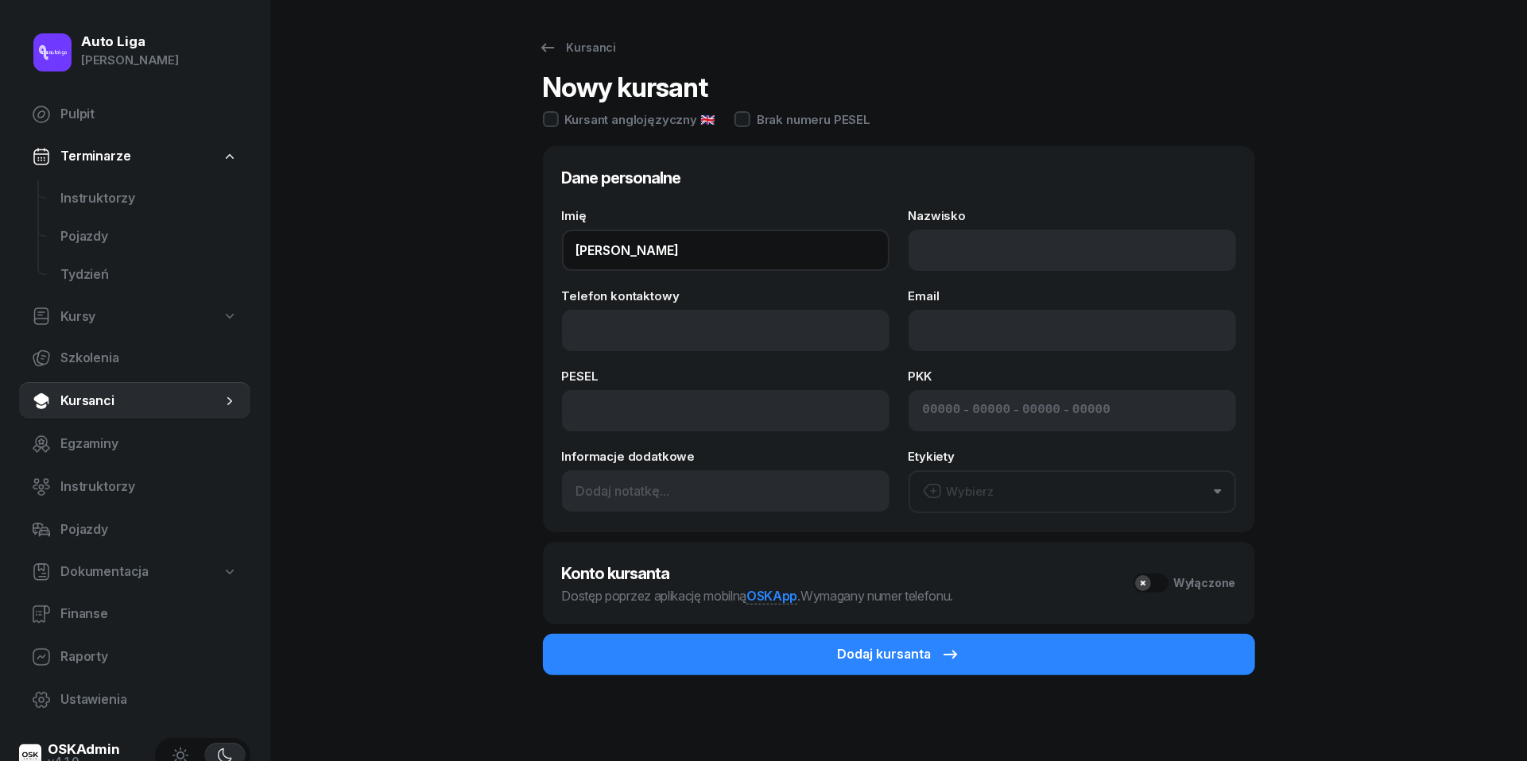
type input "[PERSON_NAME]"
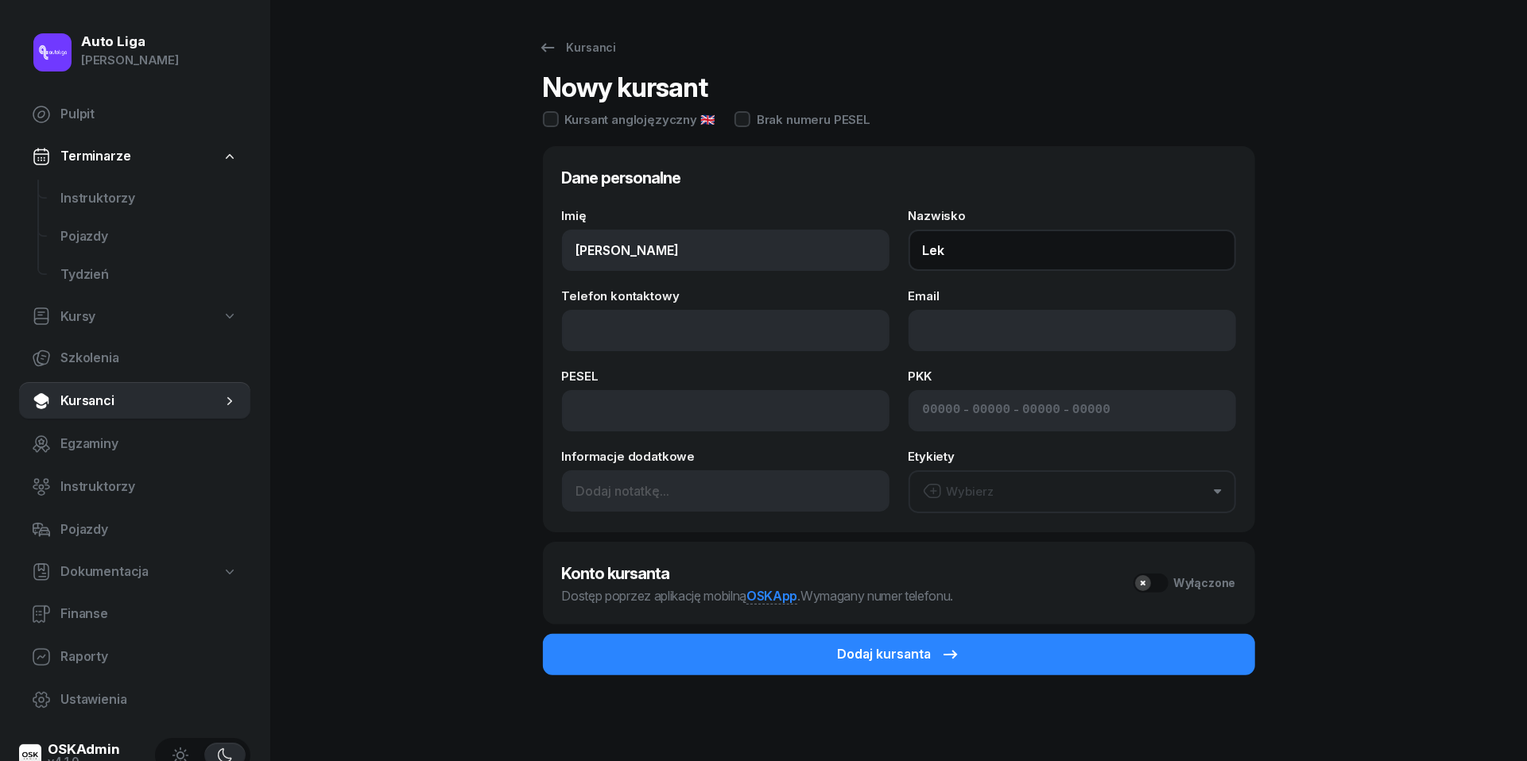
type input "Lek"
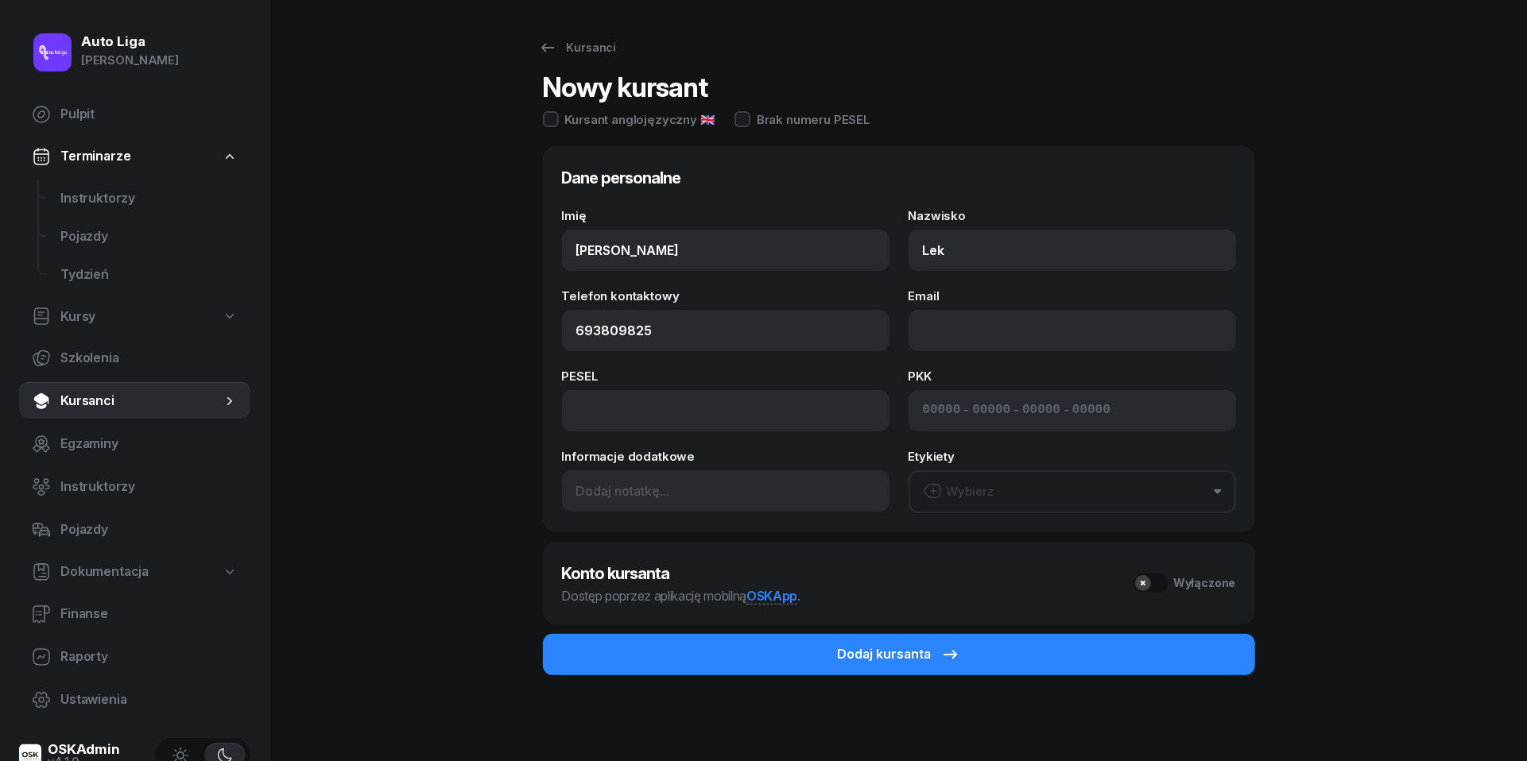
type input "693 809 825"
click at [983, 493] on div "Wybierz" at bounding box center [959, 492] width 72 height 21
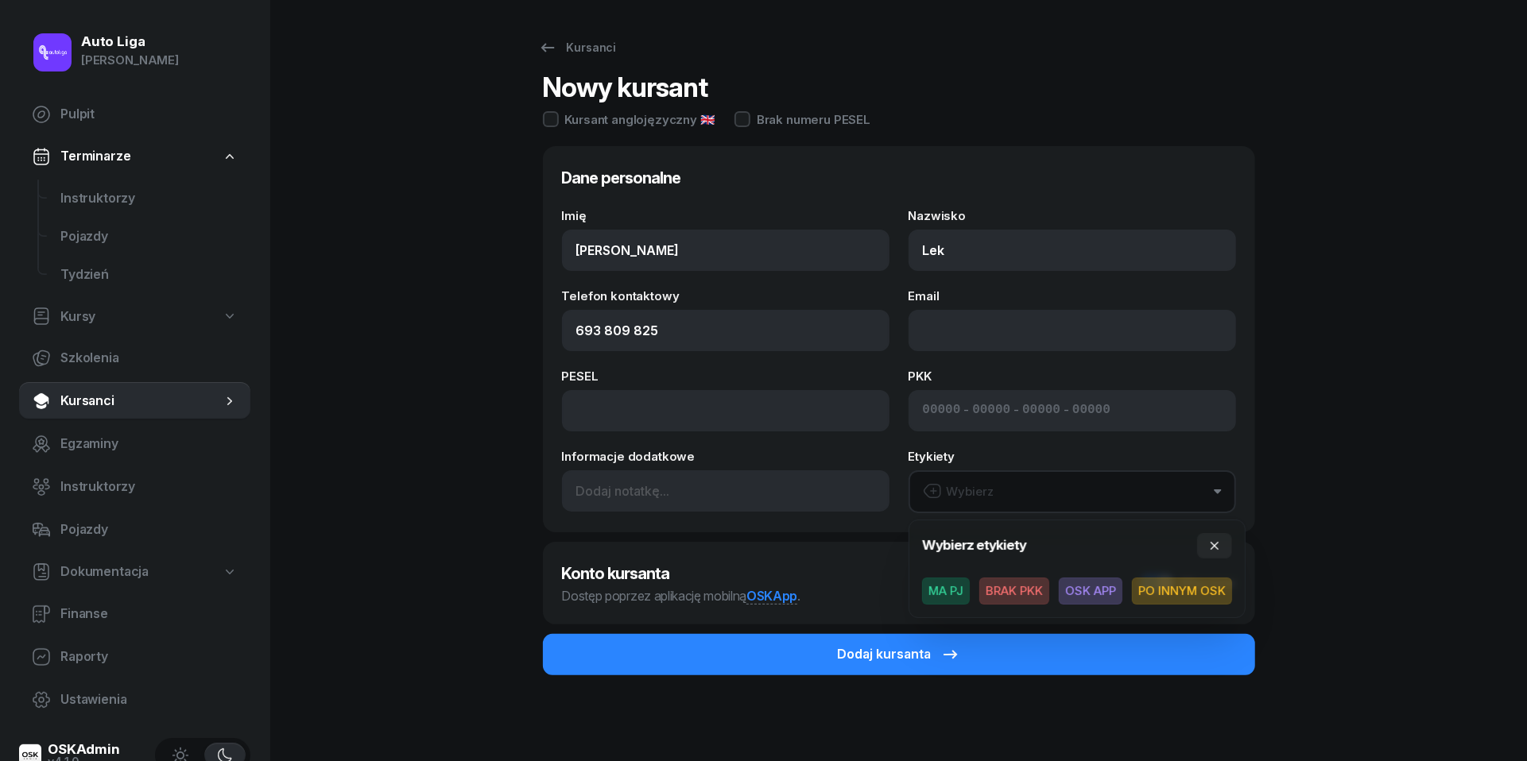
click at [954, 586] on span "MA PJ" at bounding box center [946, 591] width 48 height 27
click at [394, 437] on div "Kursanci Nowy kursant Kursant anglojęzyczny 🇬🇧 Brak numeru PESEL Dane personaln…" at bounding box center [898, 382] width 1017 height 764
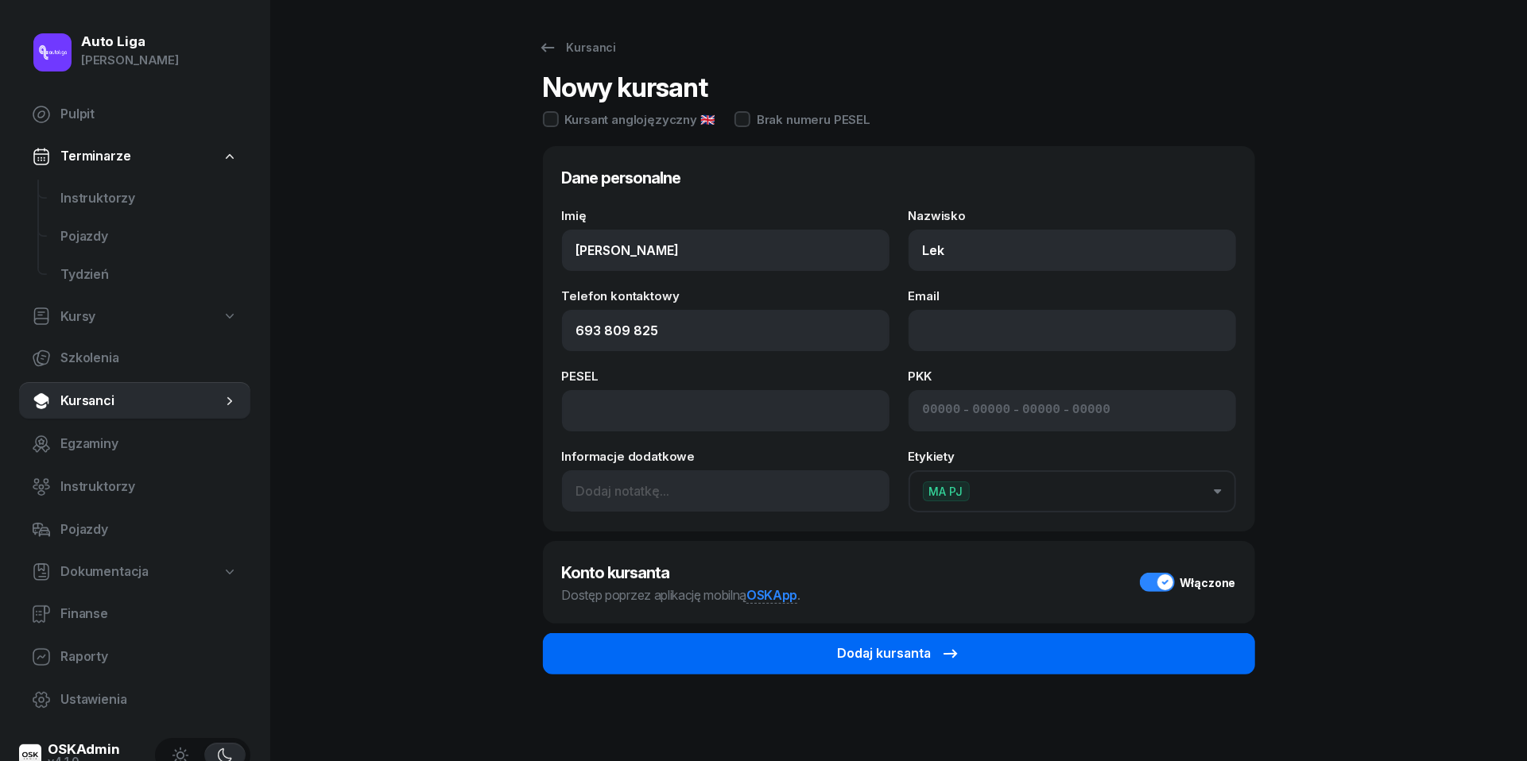
click at [1021, 650] on button "Dodaj kursanta" at bounding box center [899, 653] width 712 height 41
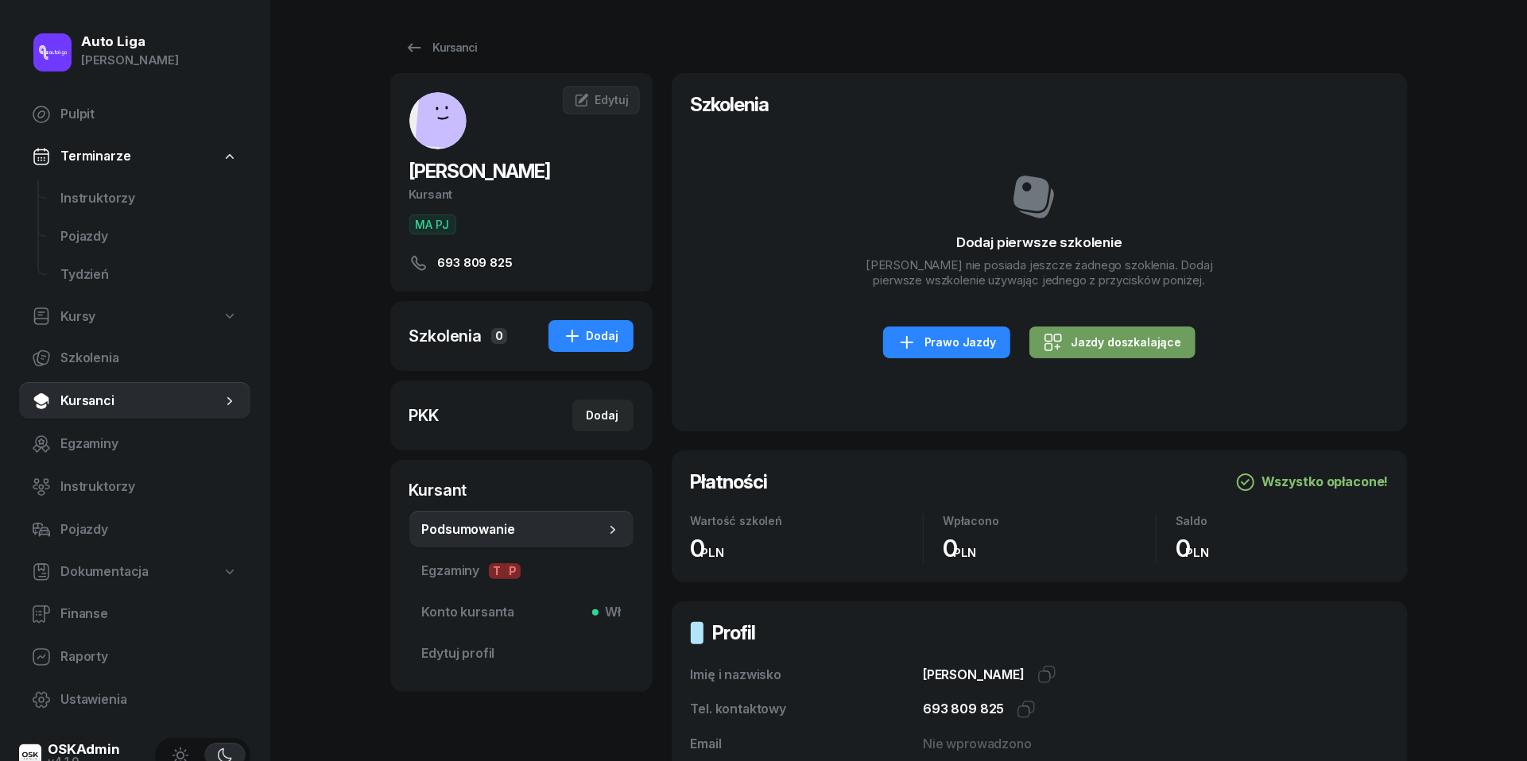
click at [1106, 348] on div "Jazdy doszkalające" at bounding box center [1111, 342] width 137 height 19
select select "B"
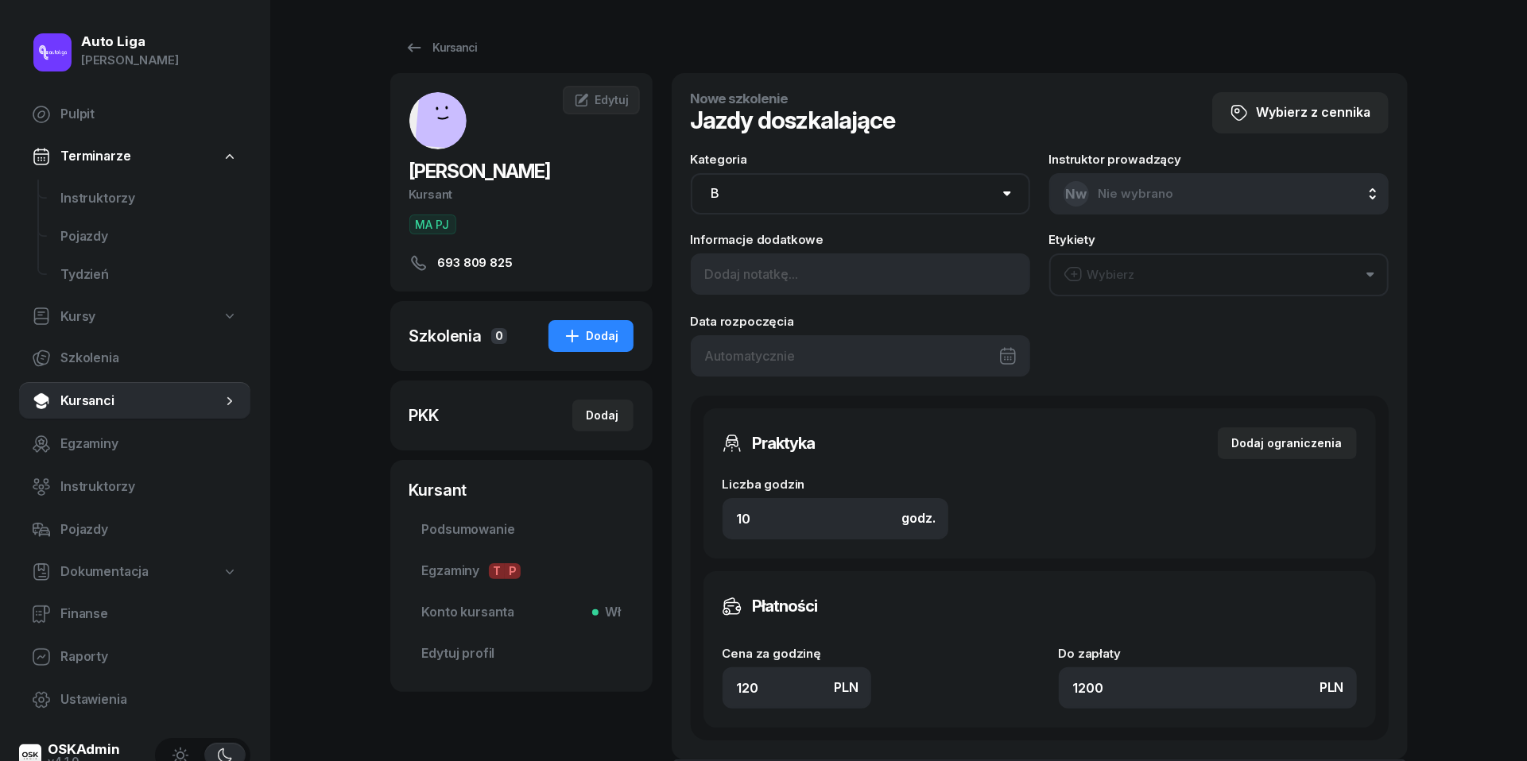
click at [808, 357] on div at bounding box center [860, 355] width 339 height 41
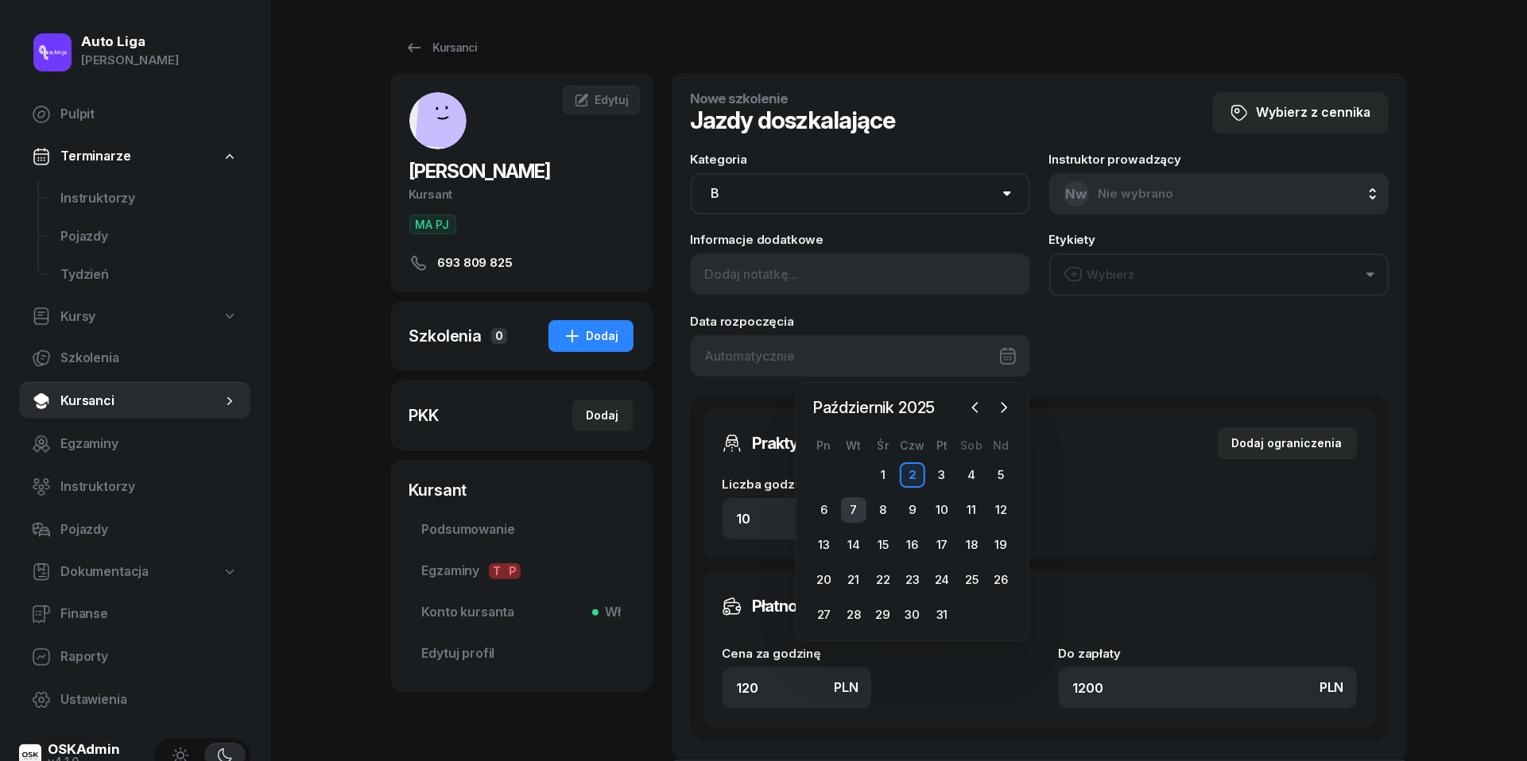
click at [852, 506] on div "7" at bounding box center [853, 509] width 25 height 25
type input "[DATE]"
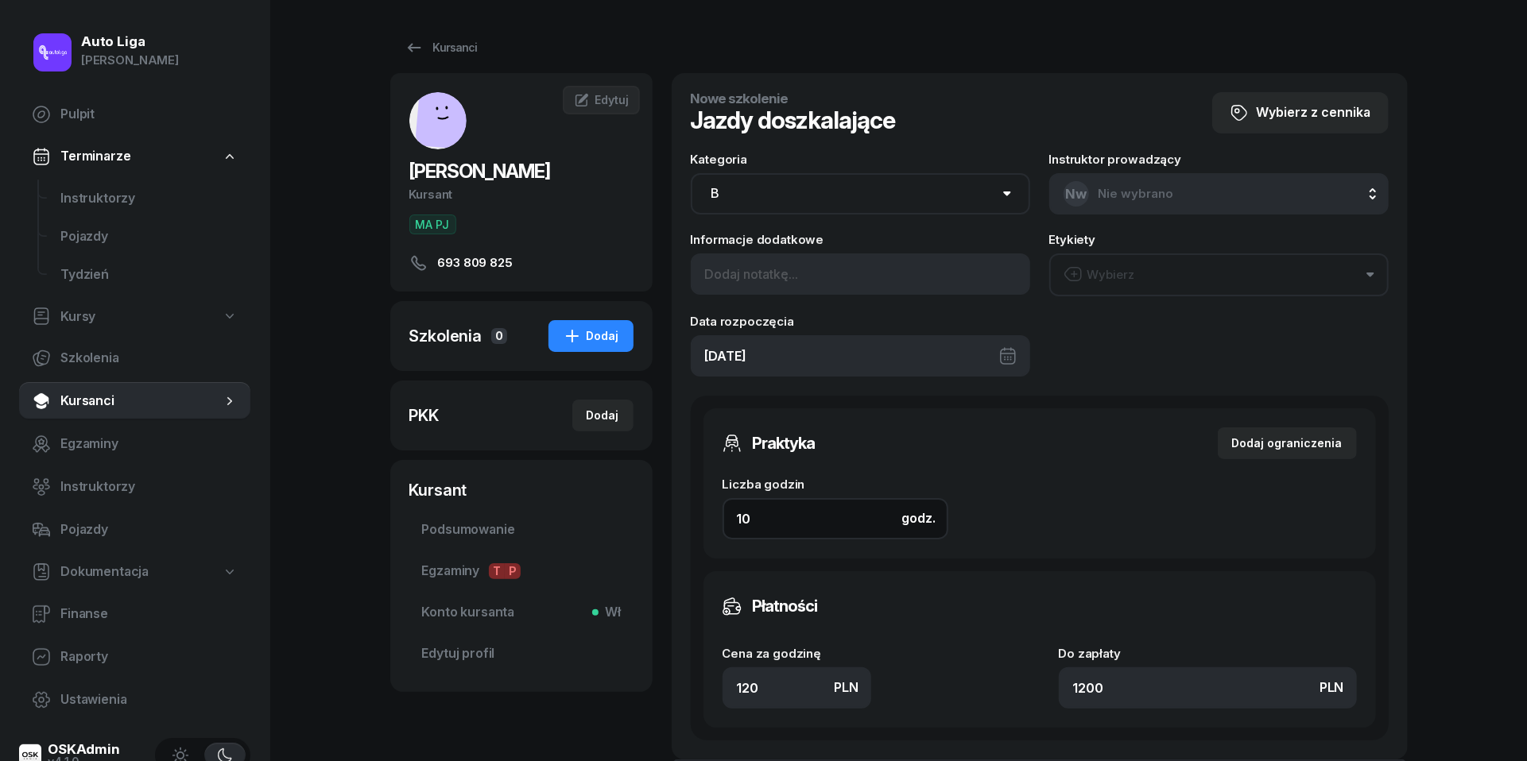
click at [811, 519] on input "10" at bounding box center [835, 518] width 226 height 41
type input "2"
type input "240"
type input "2"
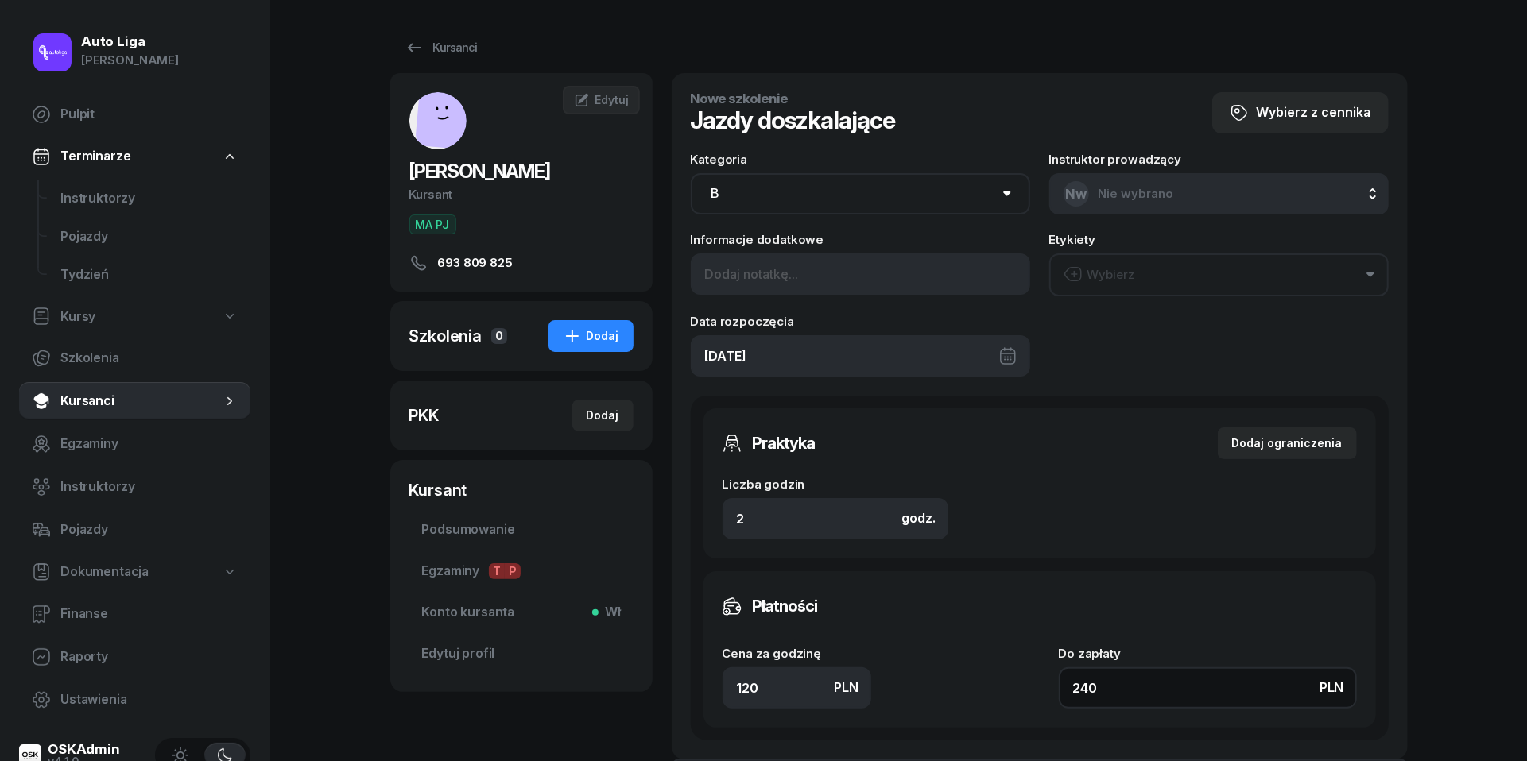
click at [1151, 687] on input "240" at bounding box center [1207, 687] width 298 height 41
type input "1.50"
type input "3"
type input "15"
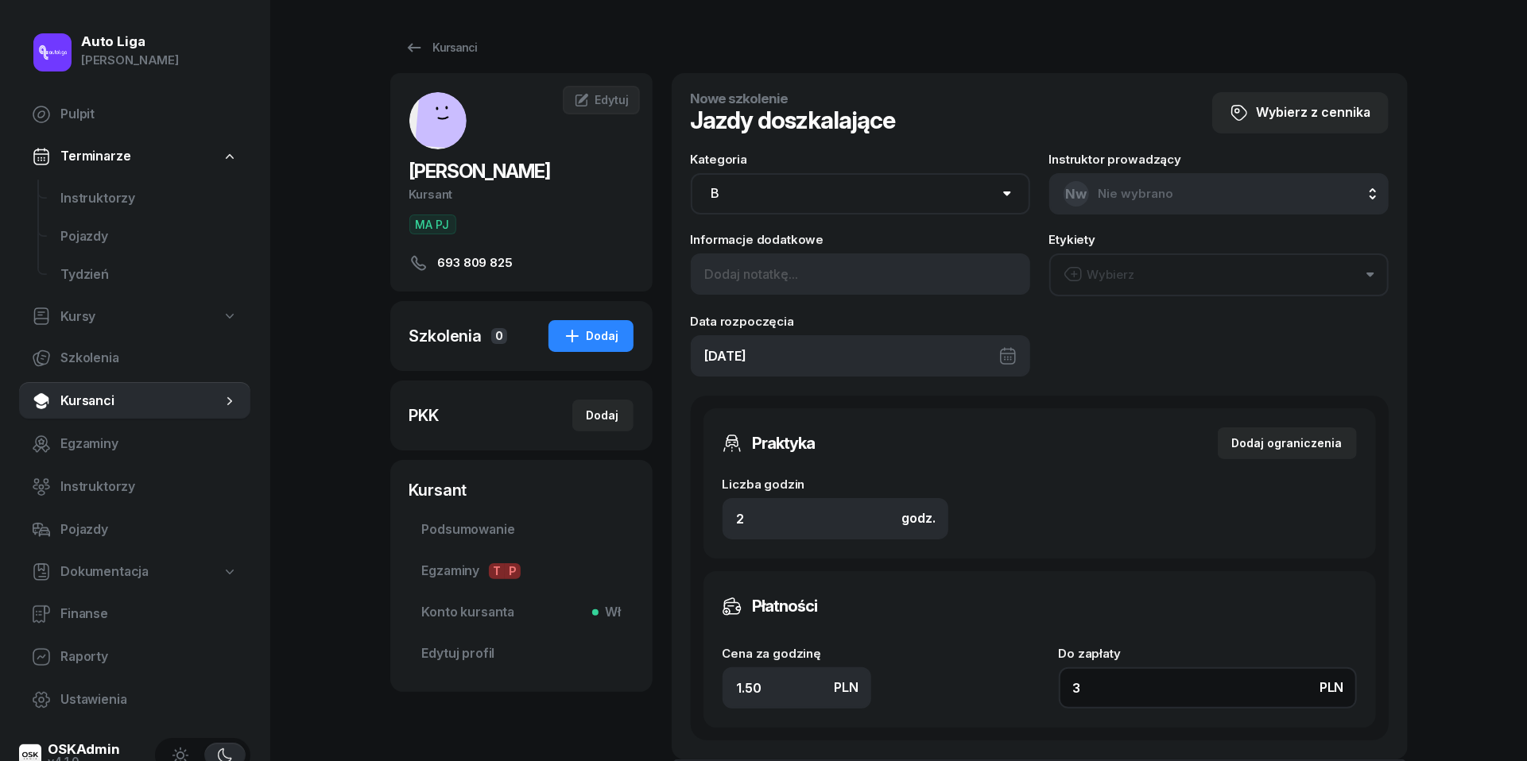
type input "30"
type input "150"
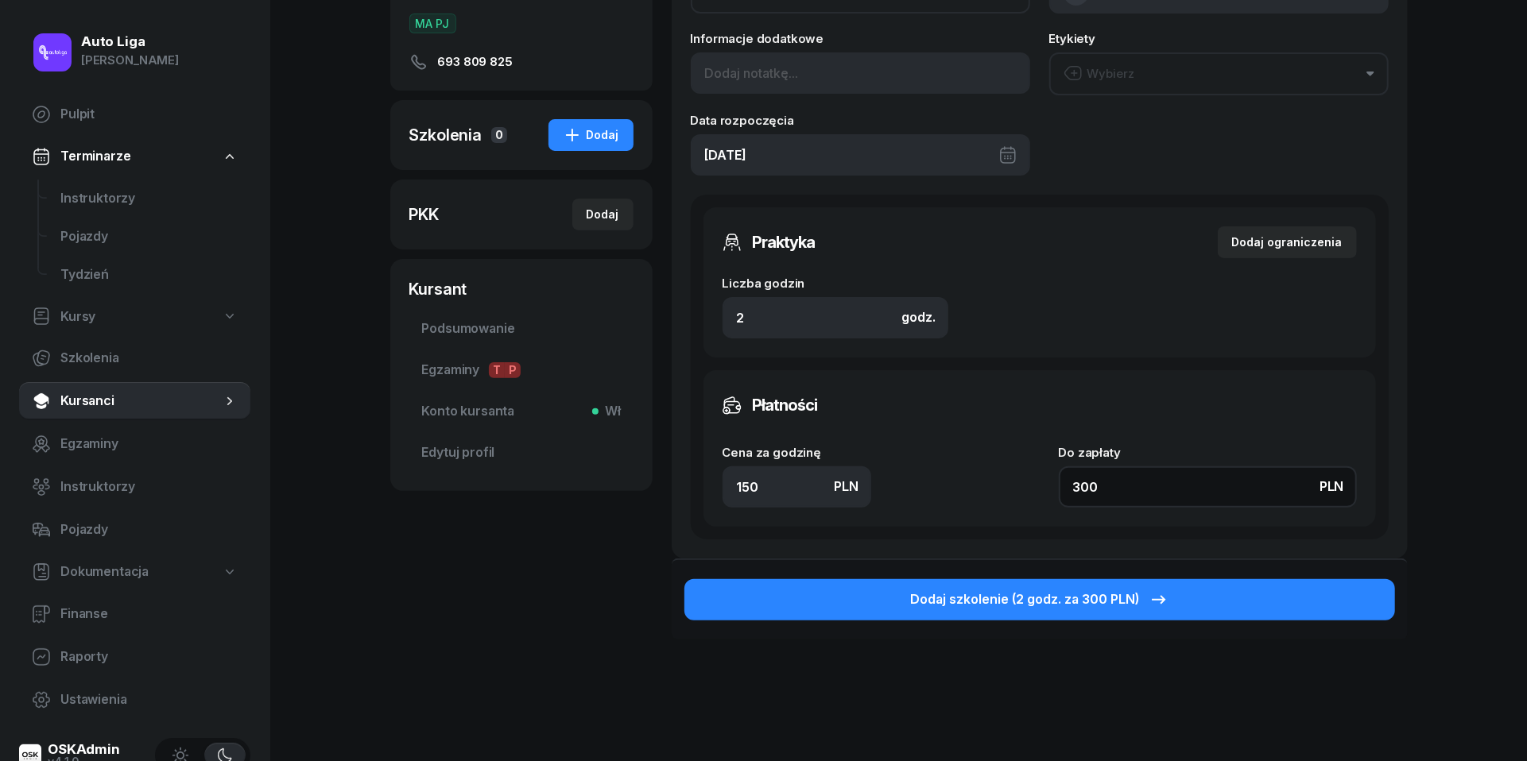
scroll to position [211, 0]
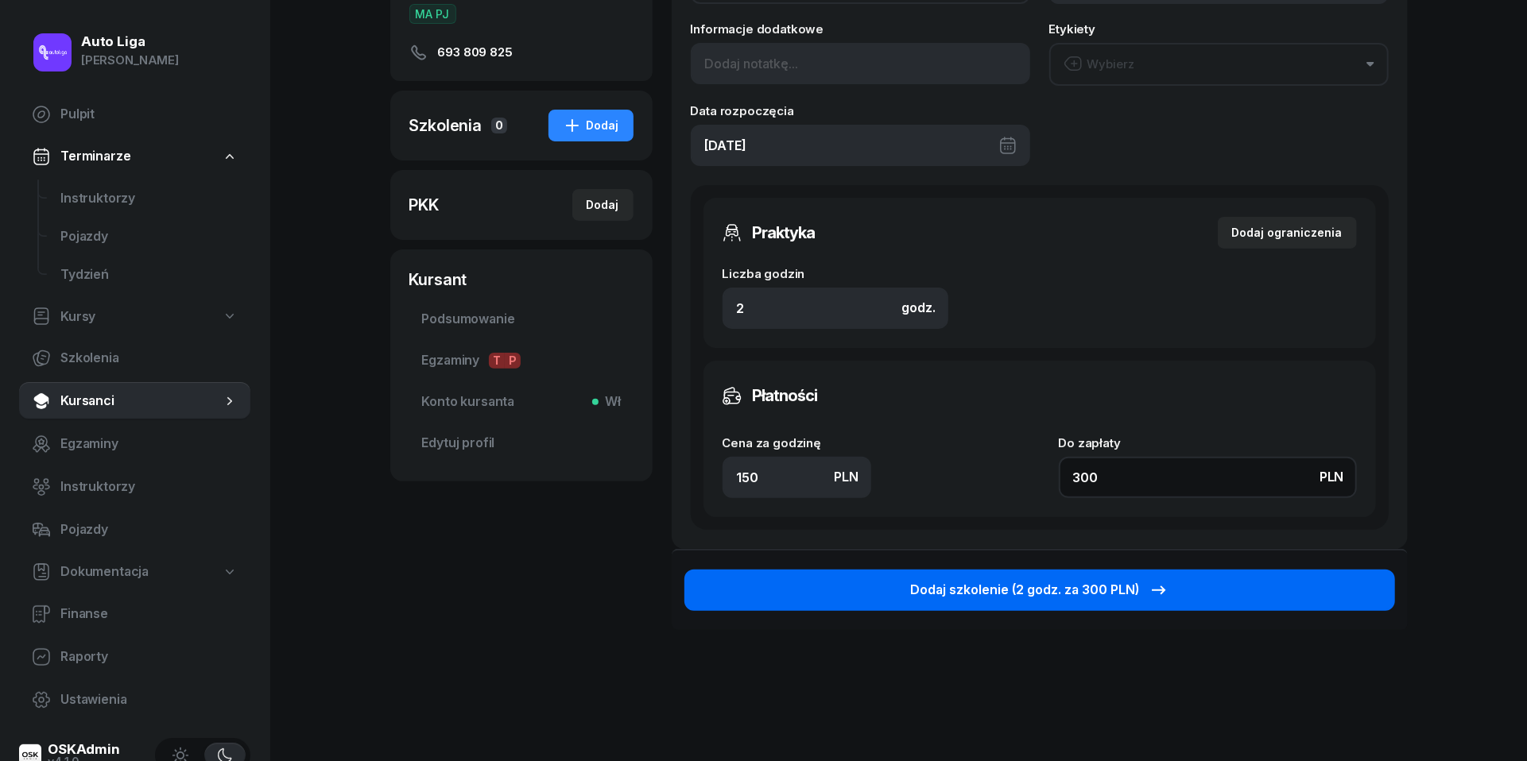
type input "300"
click at [1149, 586] on icon "button" at bounding box center [1158, 590] width 19 height 19
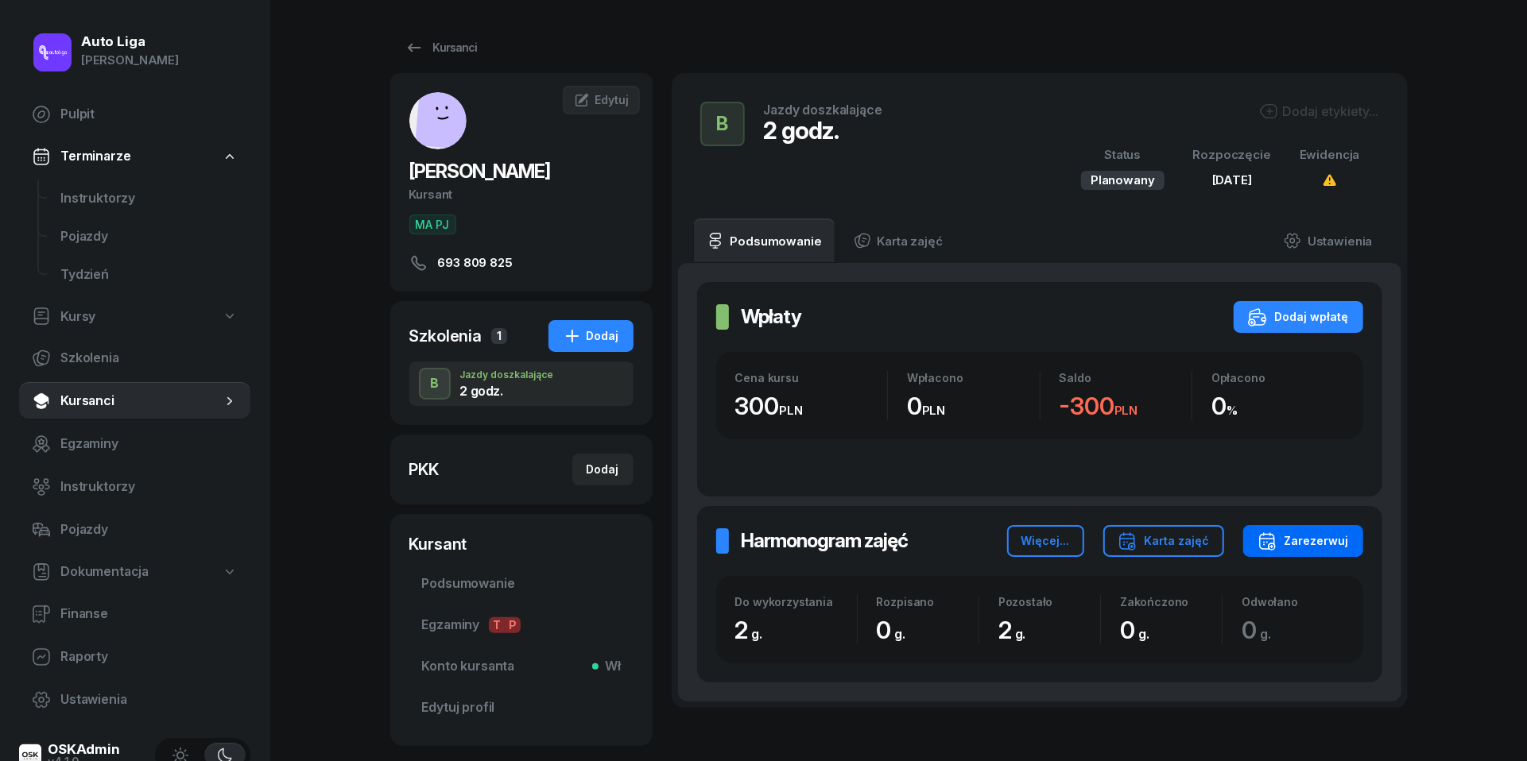
click at [1322, 548] on div "Zarezerwuj" at bounding box center [1302, 541] width 91 height 19
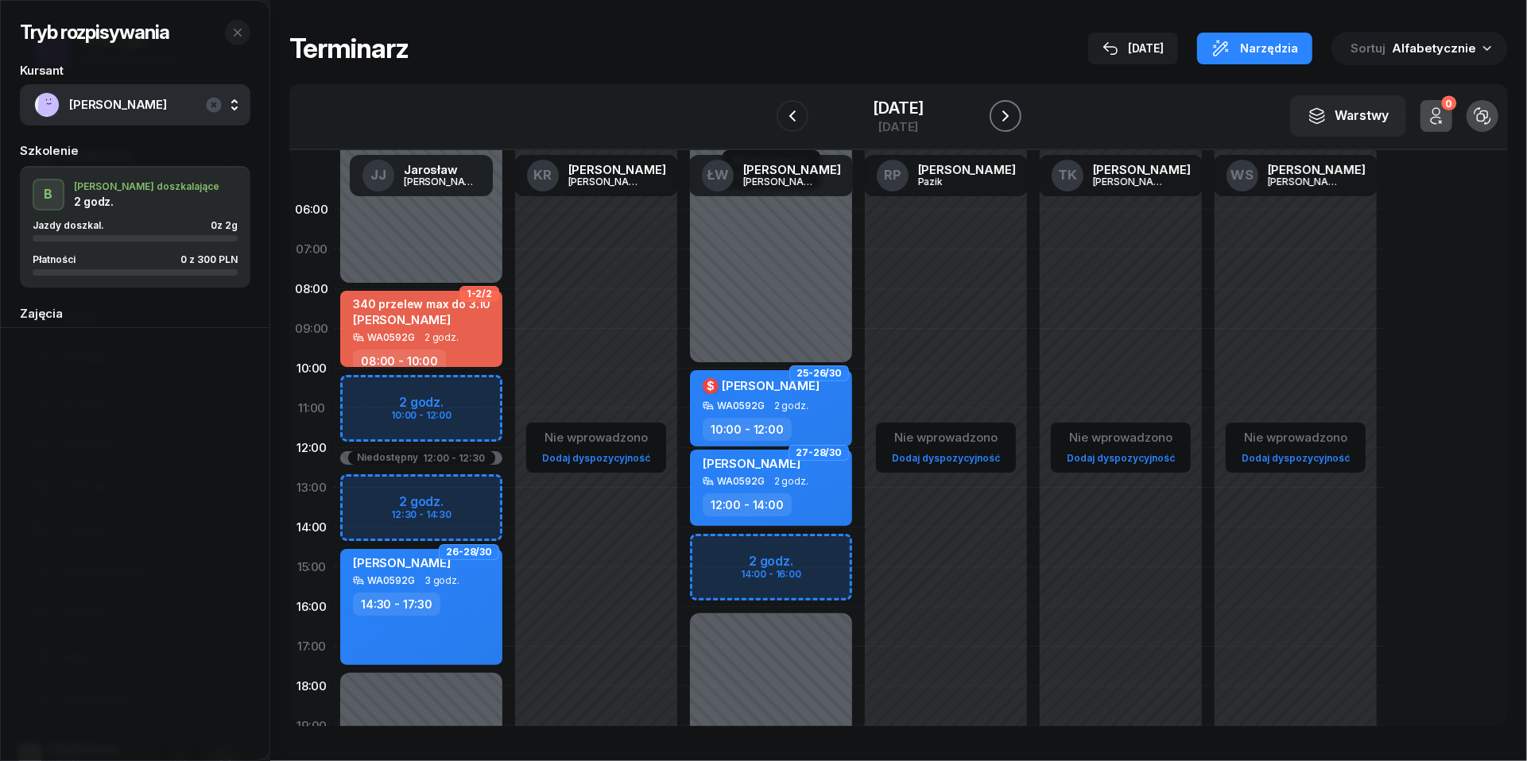
click at [1015, 113] on icon "button" at bounding box center [1005, 115] width 19 height 19
click at [1017, 113] on icon "button" at bounding box center [1018, 115] width 19 height 19
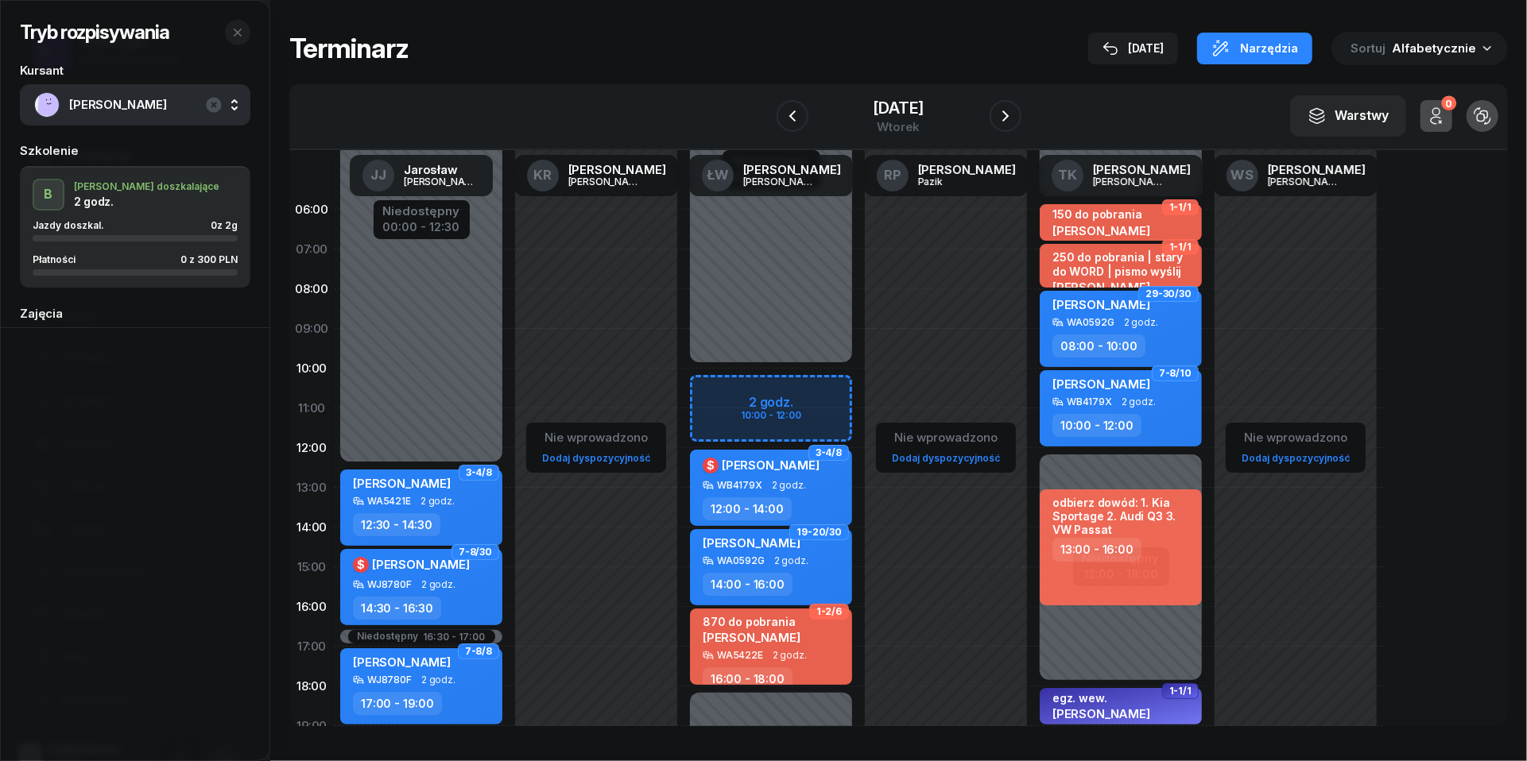
click at [722, 393] on div "Niedostępny 00:00 - 10:00 Niedostępny 18:00 - 23:59 2 godz. 10:00 - 12:00 3-4/8…" at bounding box center [770, 567] width 175 height 755
select select "10"
select select "12"
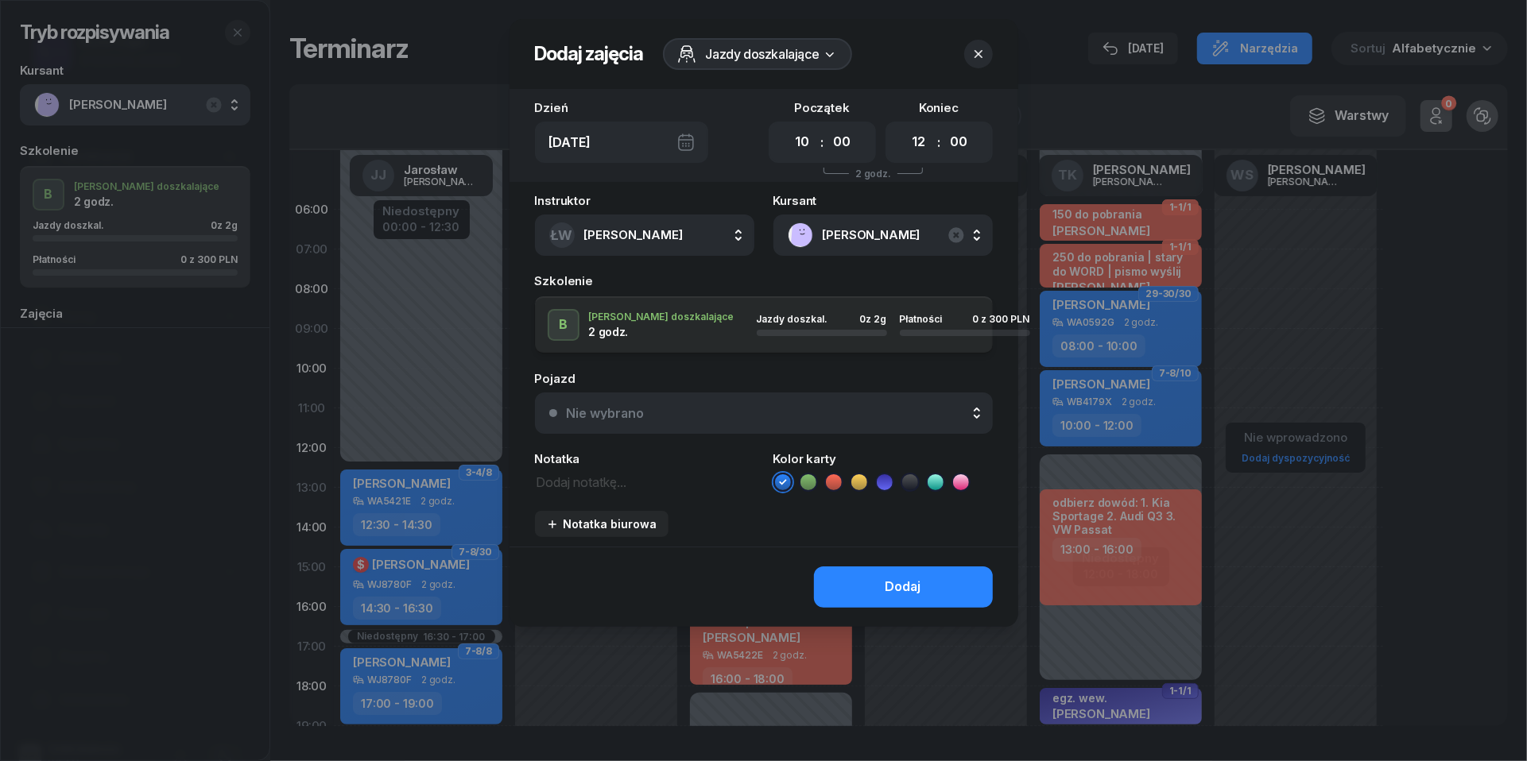
click at [825, 401] on button "Nie wybrano" at bounding box center [764, 413] width 458 height 41
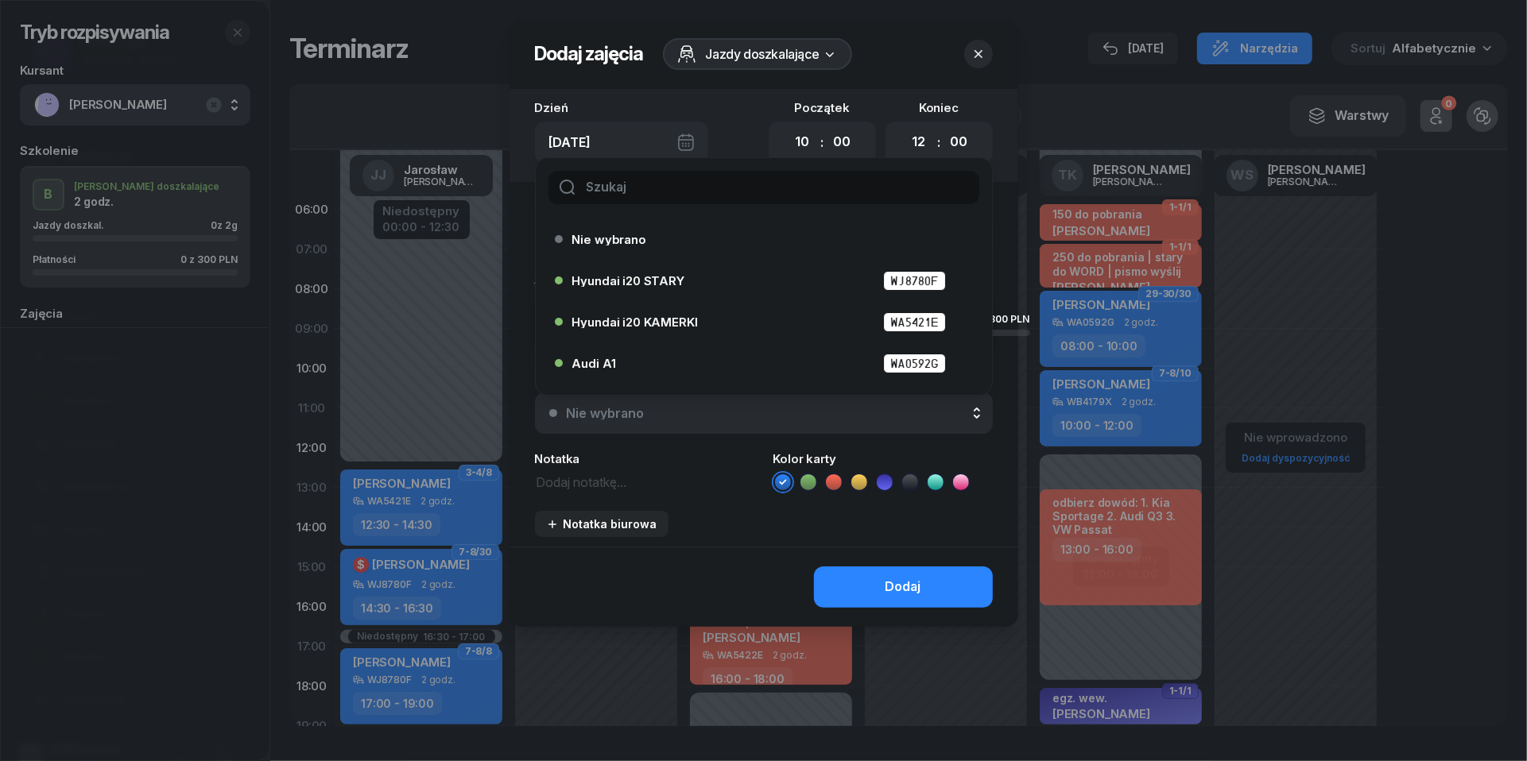
click at [980, 58] on icon "button" at bounding box center [978, 54] width 16 height 16
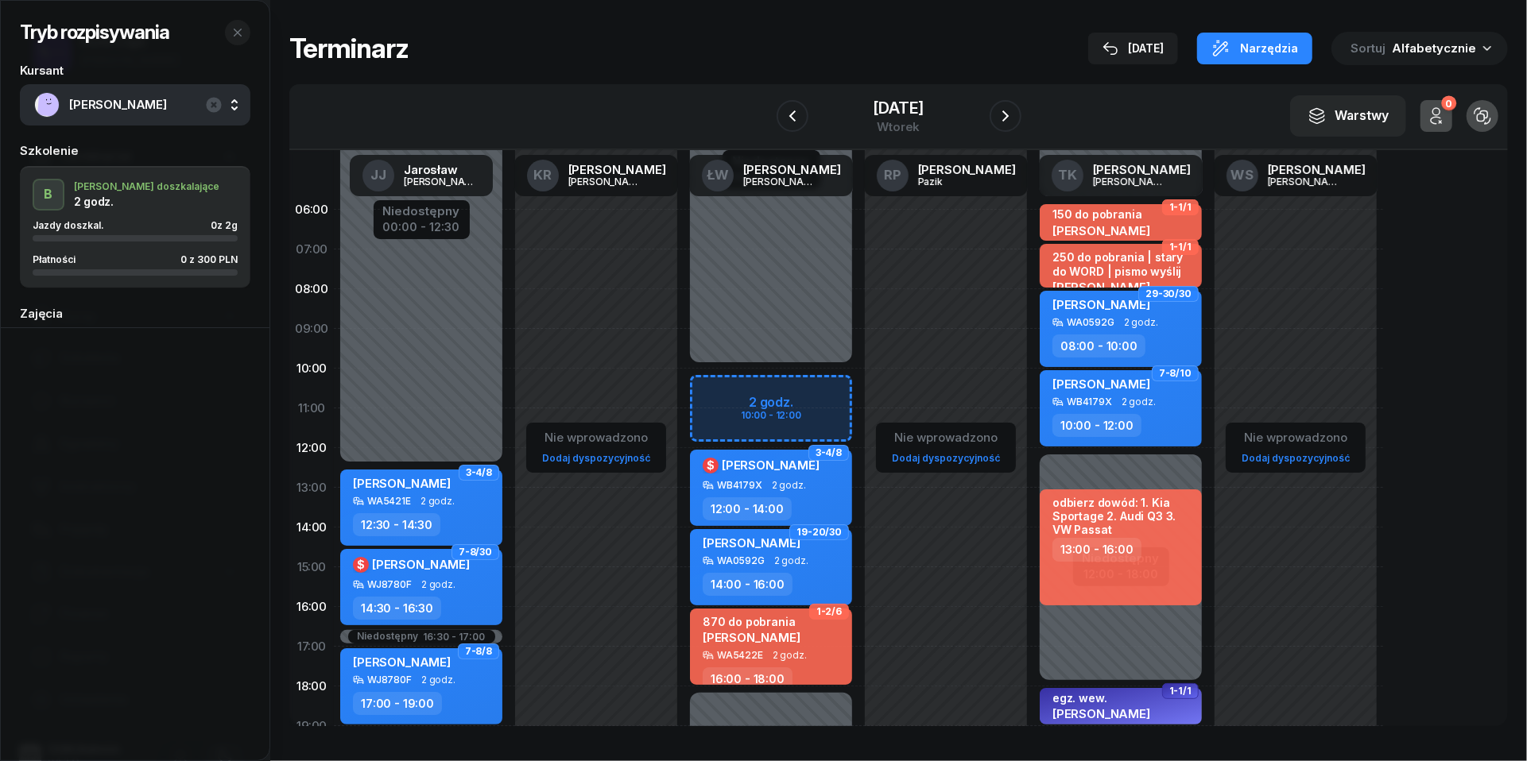
click at [731, 389] on div "Niedostępny 00:00 - 10:00 Niedostępny 18:00 - 23:59 2 godz. 10:00 - 12:00 3-4/8…" at bounding box center [770, 567] width 175 height 755
select select "10"
select select "12"
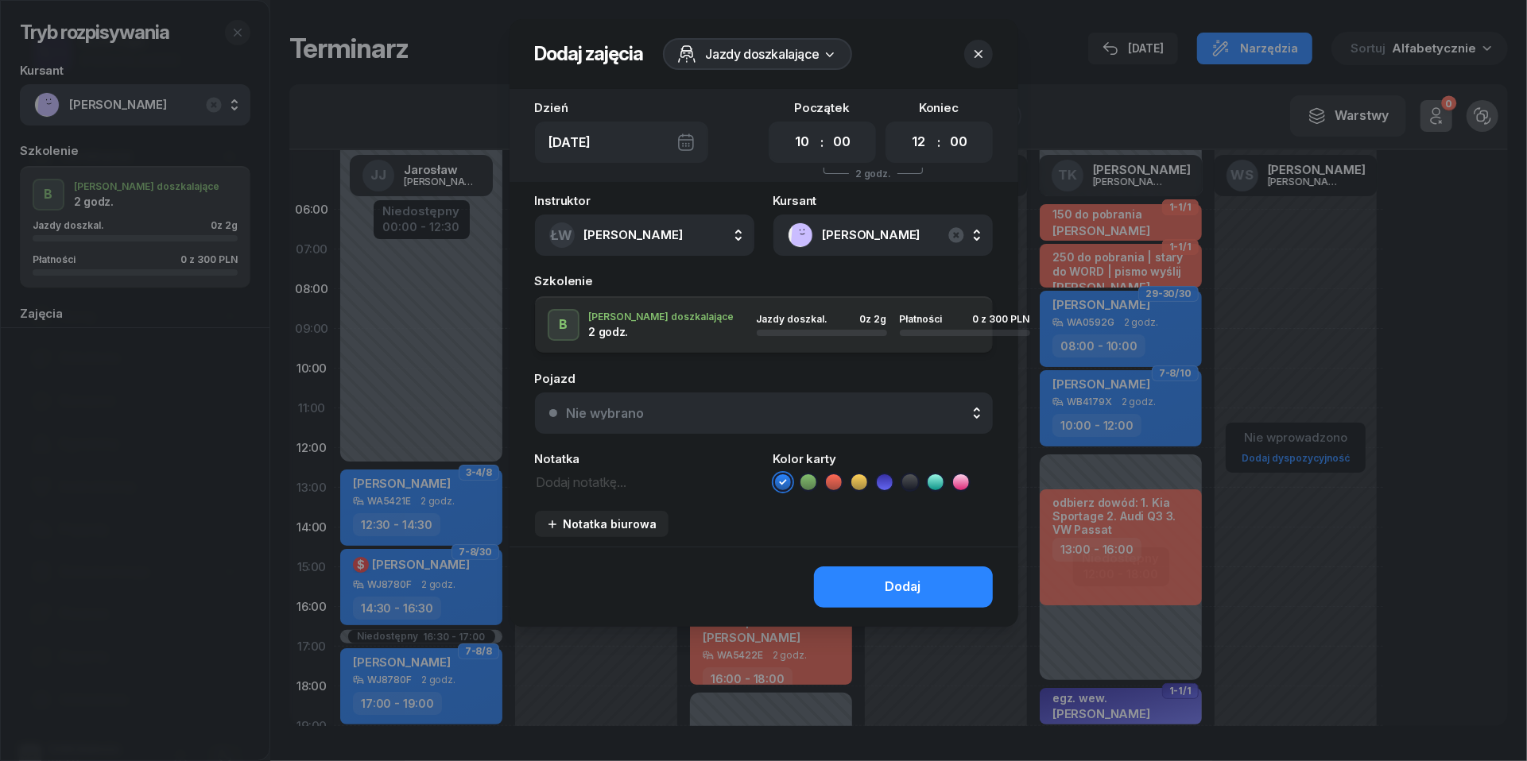
click at [777, 424] on button "Nie wybrano" at bounding box center [764, 413] width 458 height 41
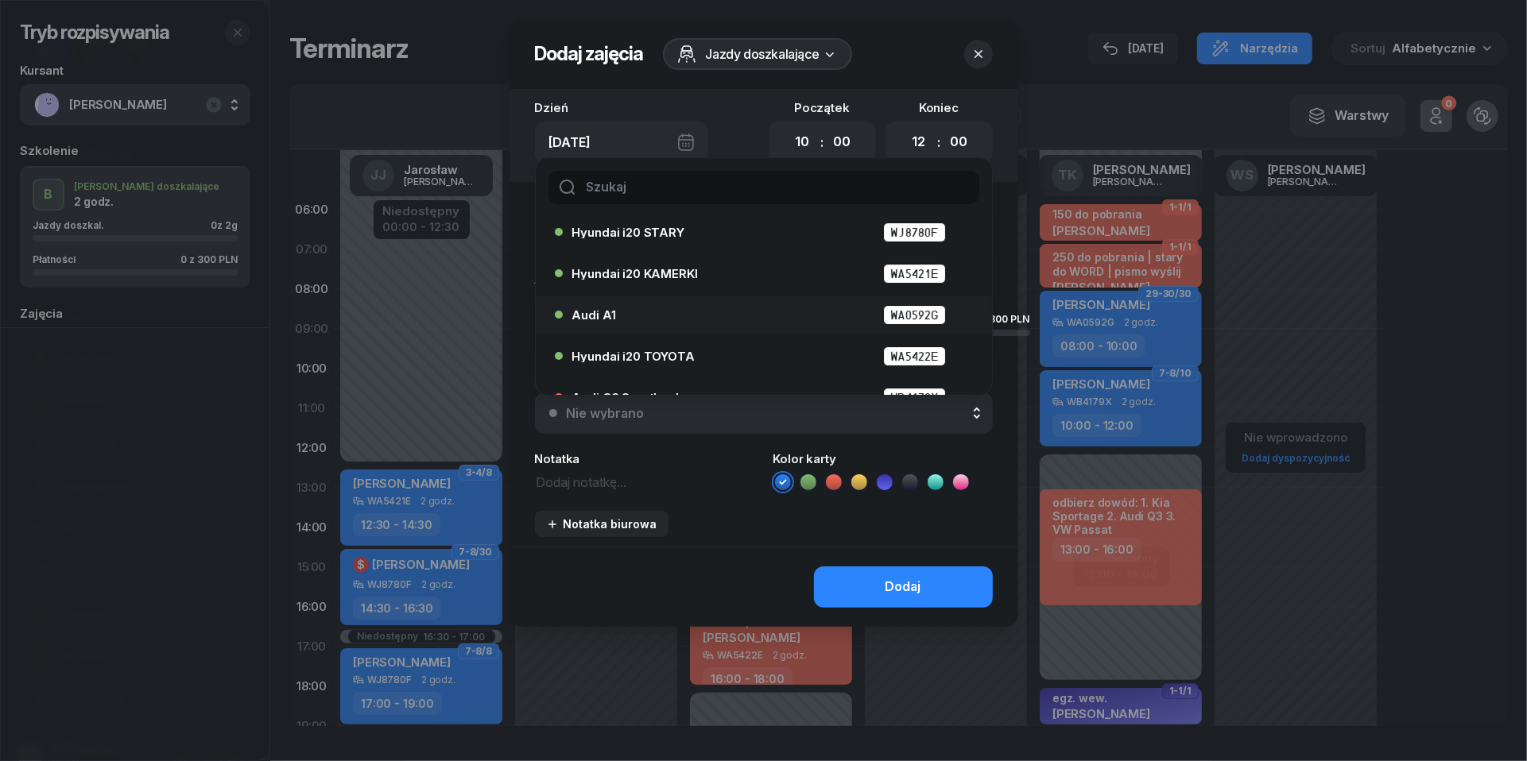
scroll to position [57, 0]
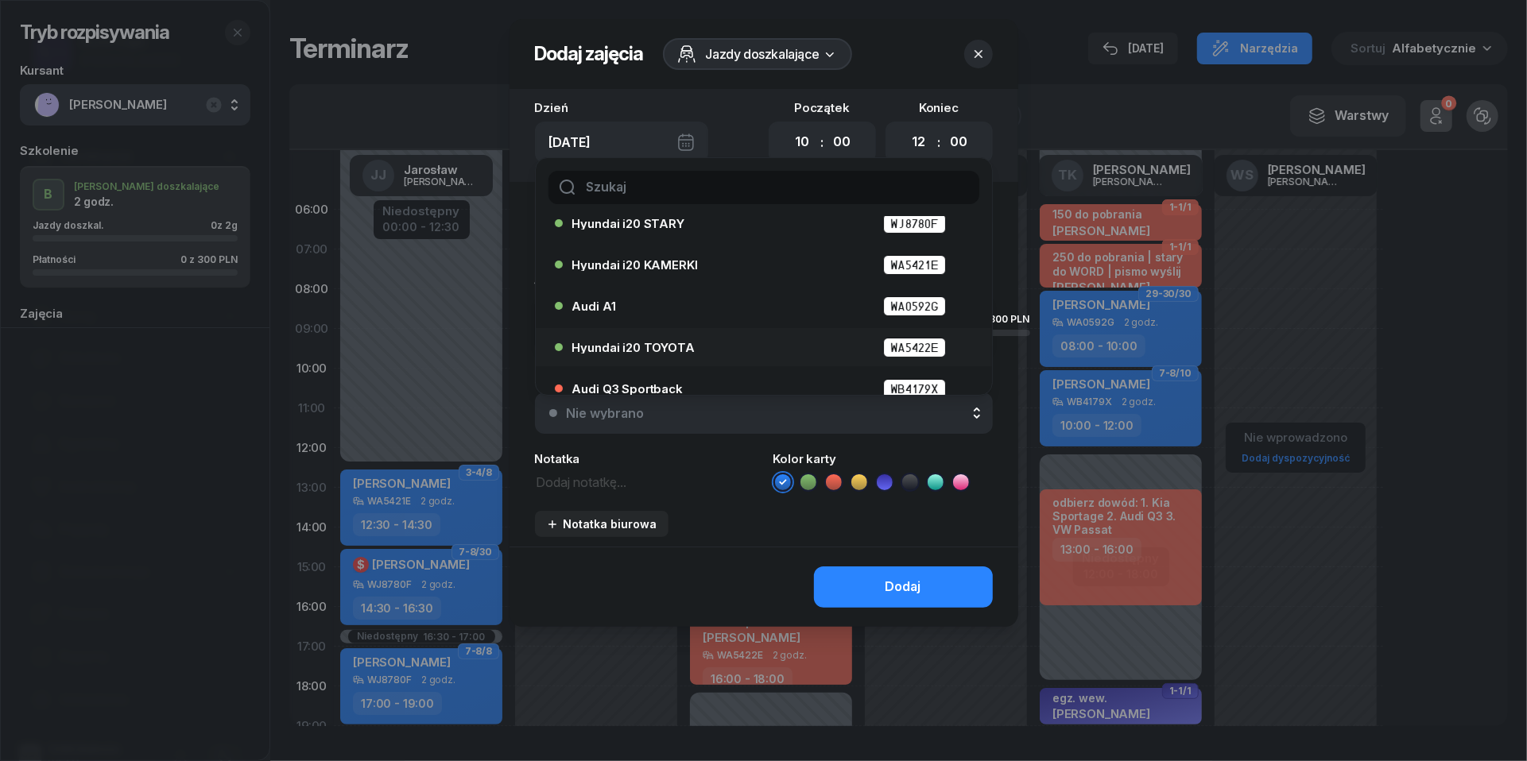
click at [709, 343] on div "Hyundai i20 TOYOTA WA5422E" at bounding box center [767, 348] width 391 height 20
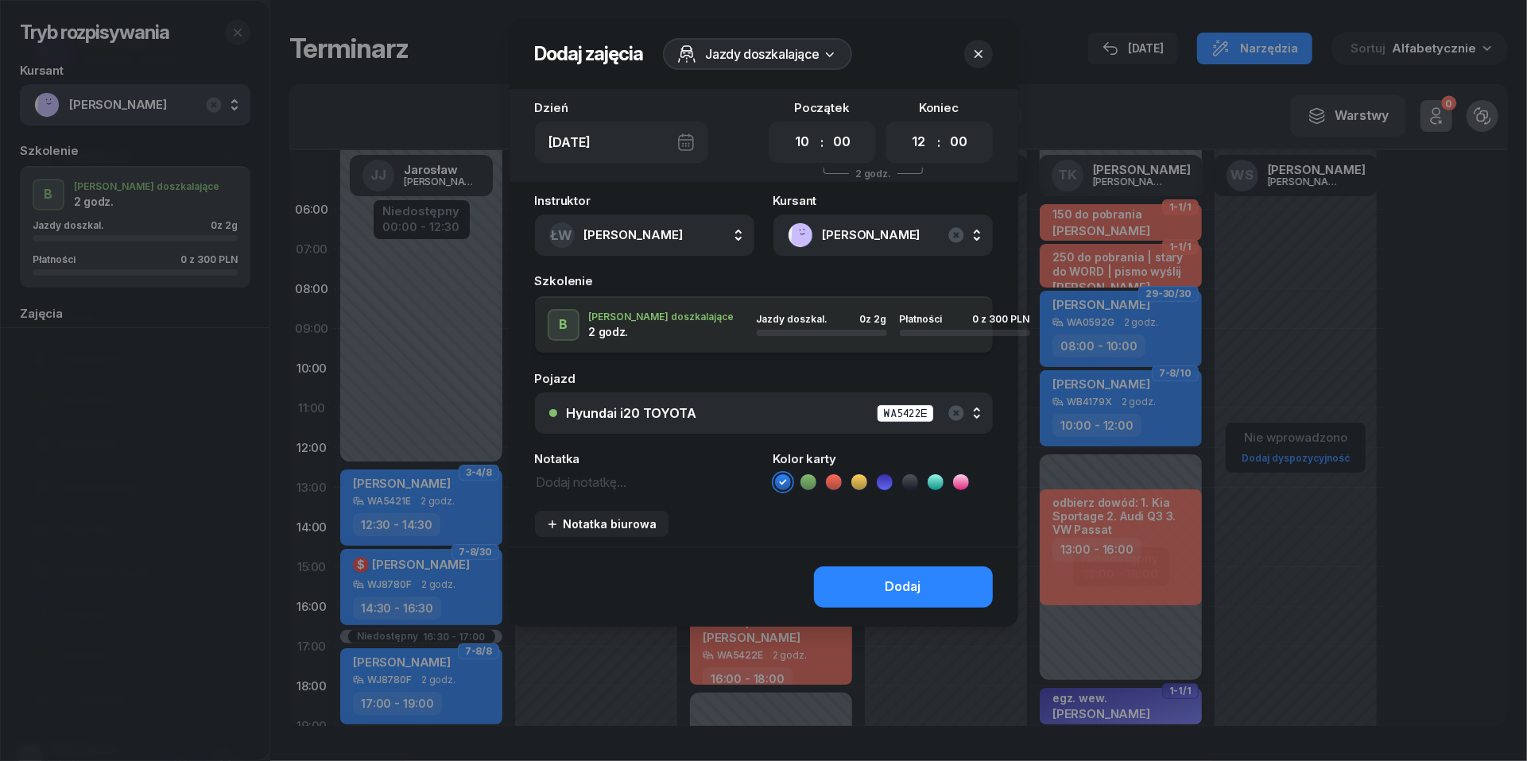
click at [606, 477] on textarea at bounding box center [644, 481] width 219 height 20
type textarea "300 do pobrania"
click at [833, 480] on icon at bounding box center [834, 482] width 16 height 16
click at [855, 573] on button "Dodaj" at bounding box center [903, 587] width 179 height 41
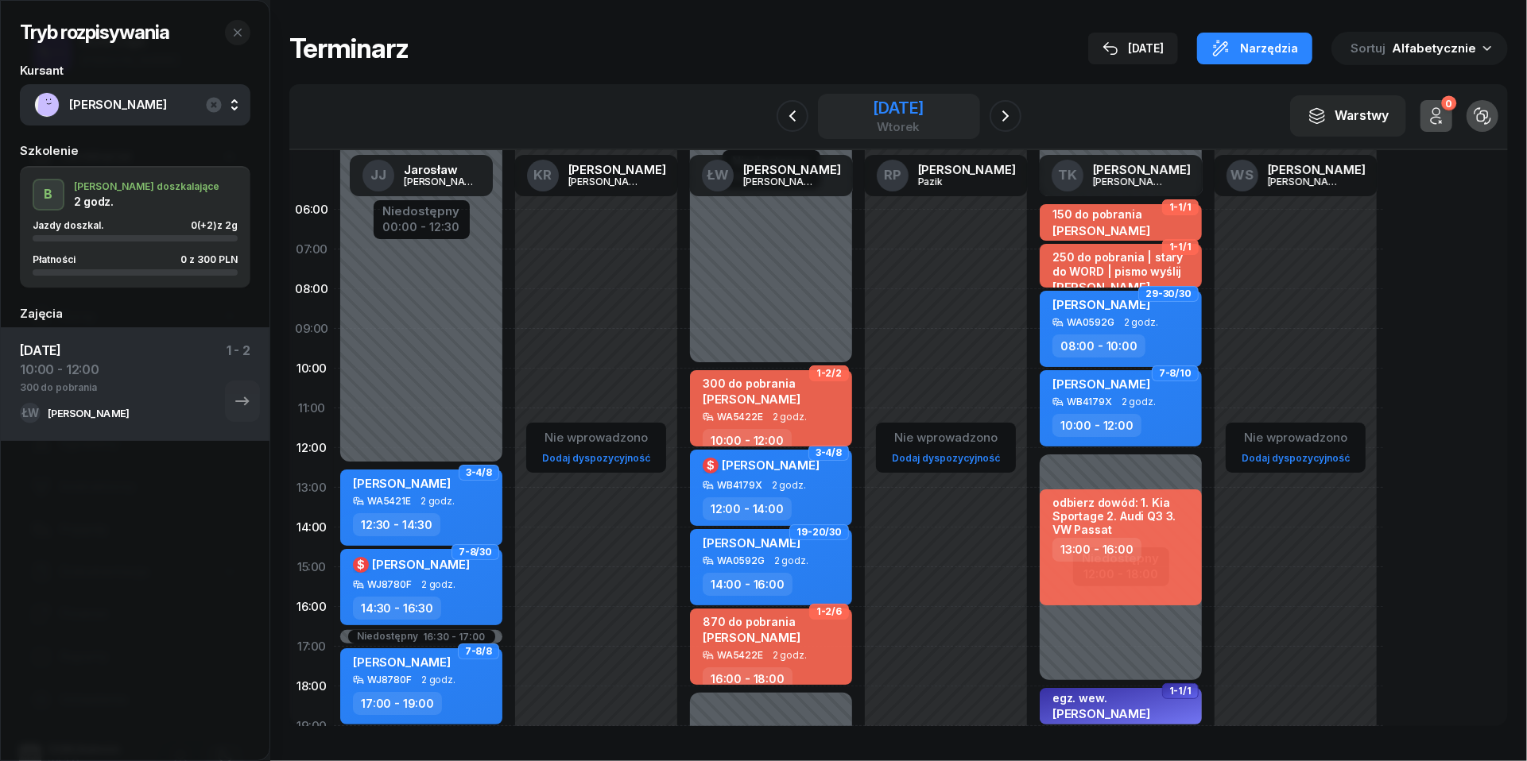
click at [891, 111] on div "[DATE]" at bounding box center [898, 108] width 51 height 16
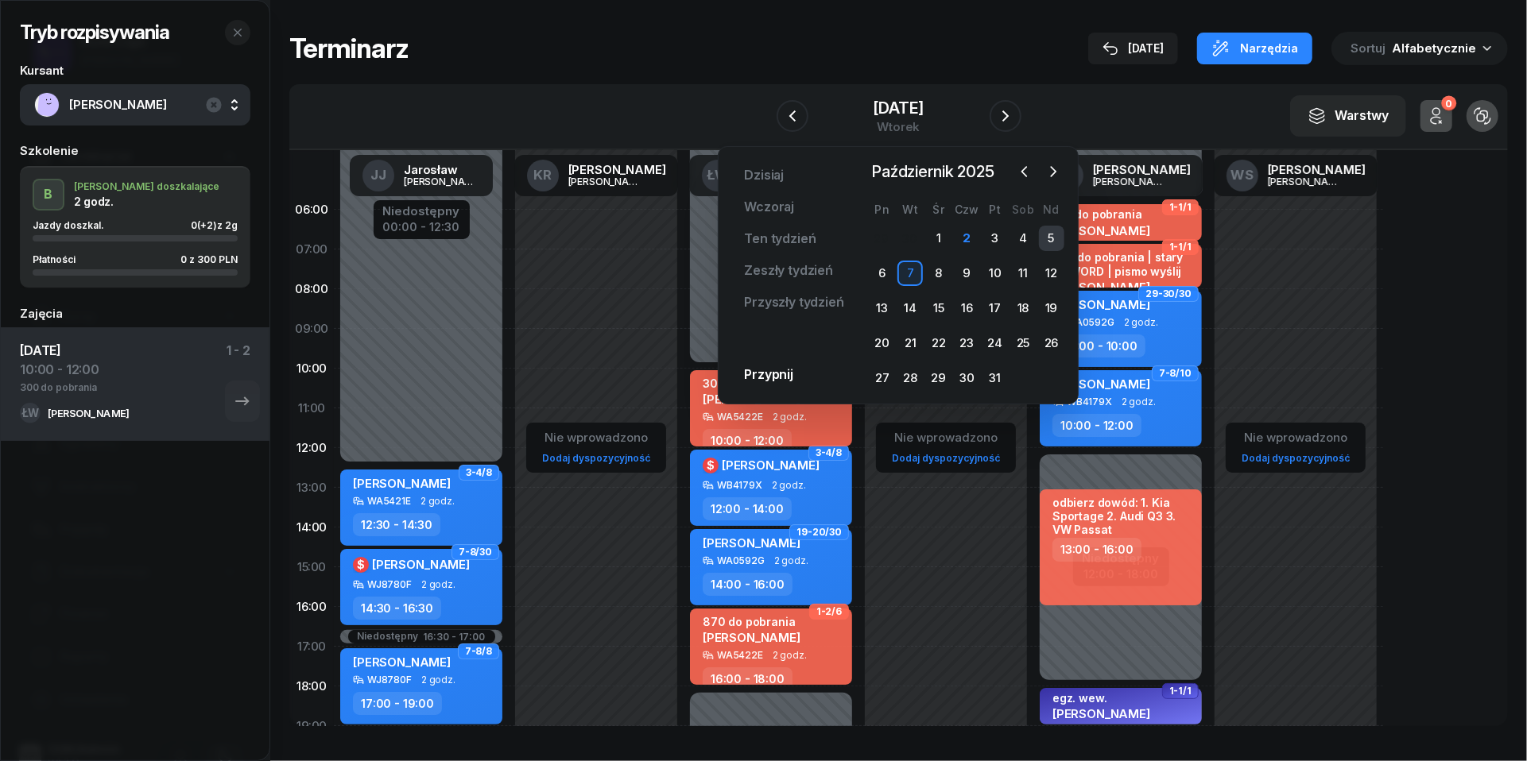
click at [1053, 233] on div "5" at bounding box center [1051, 238] width 25 height 25
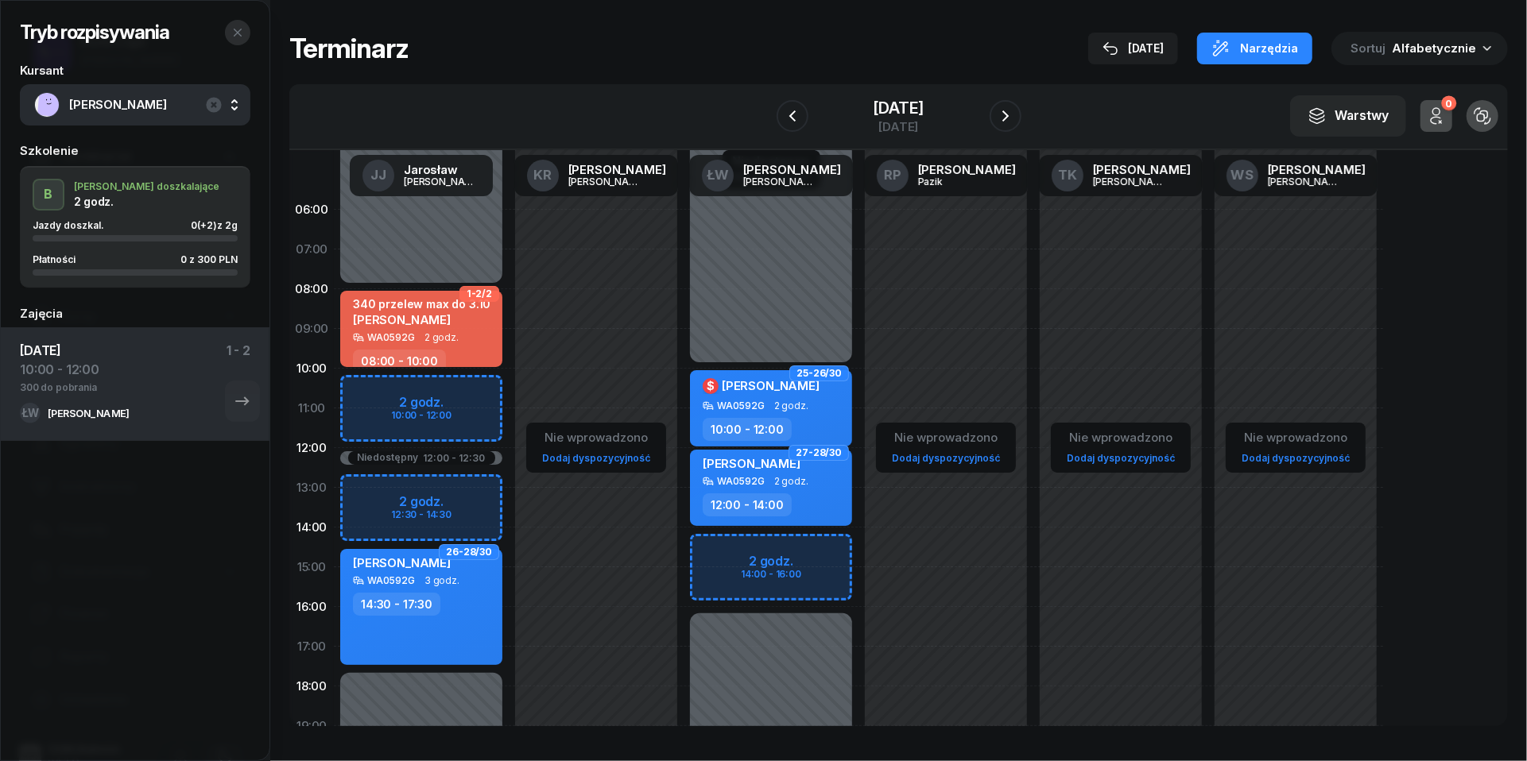
click at [239, 27] on icon "button" at bounding box center [237, 32] width 13 height 13
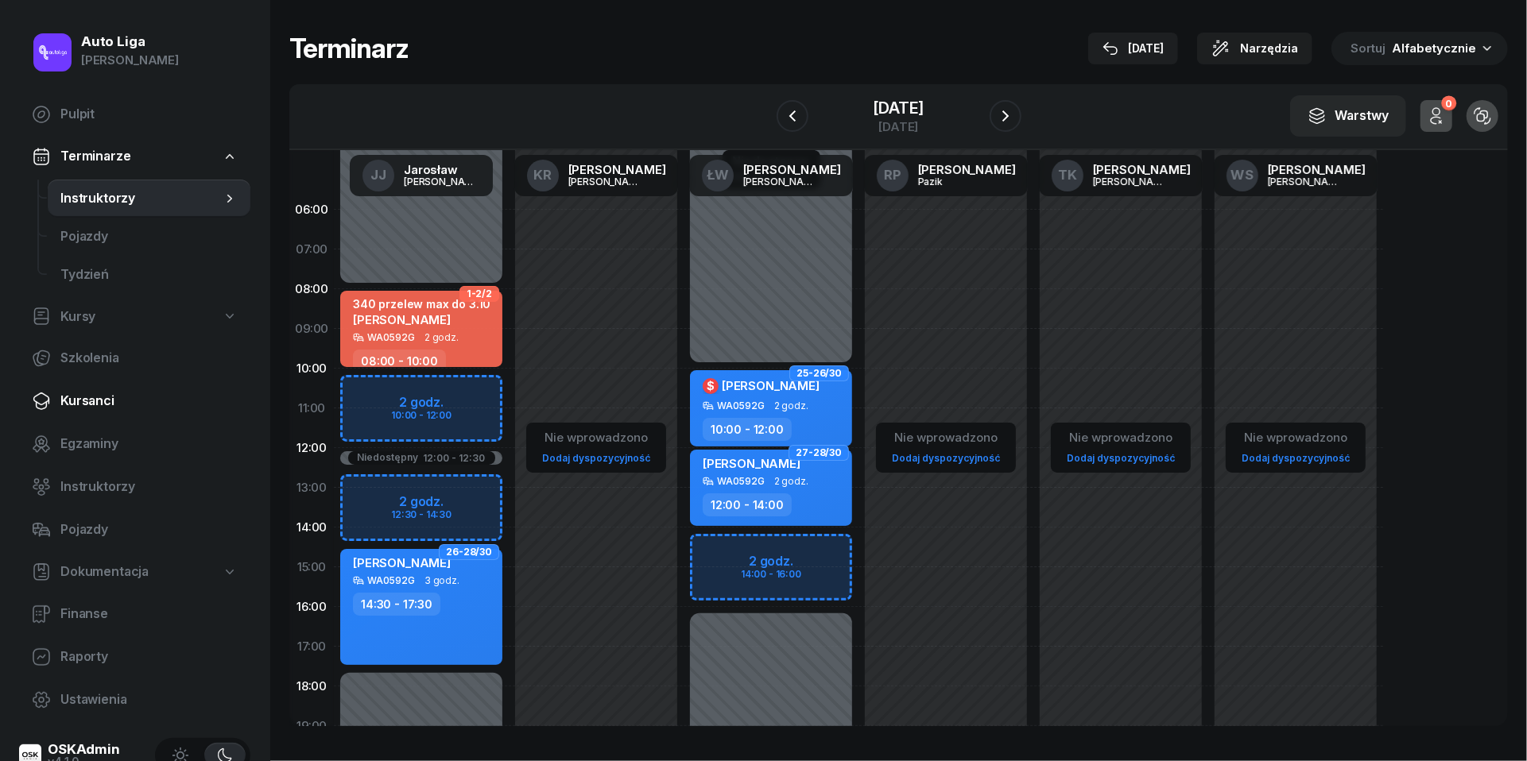
click at [86, 408] on span "Kursanci" at bounding box center [148, 401] width 177 height 21
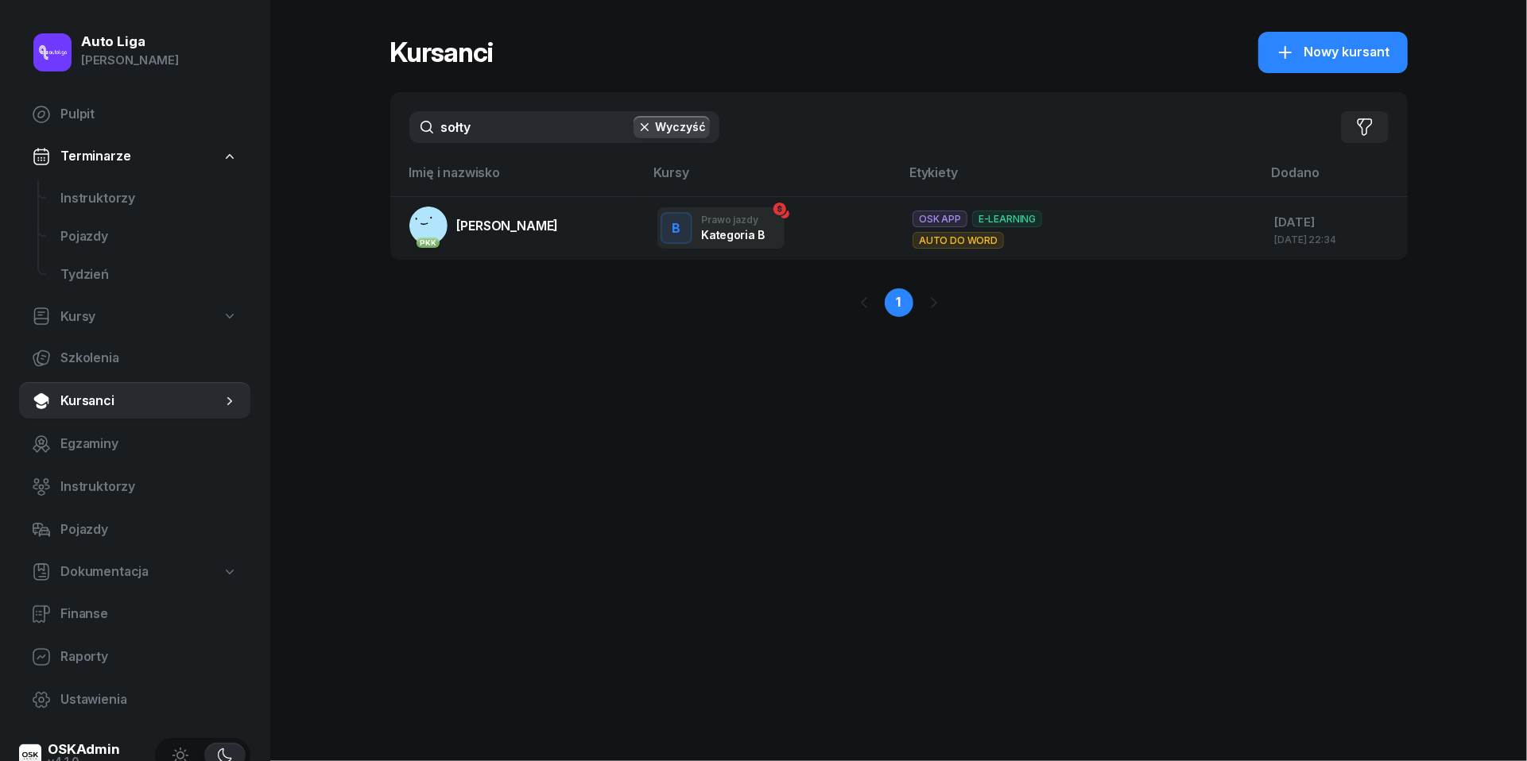
click at [496, 130] on input "sołty" at bounding box center [564, 127] width 310 height 32
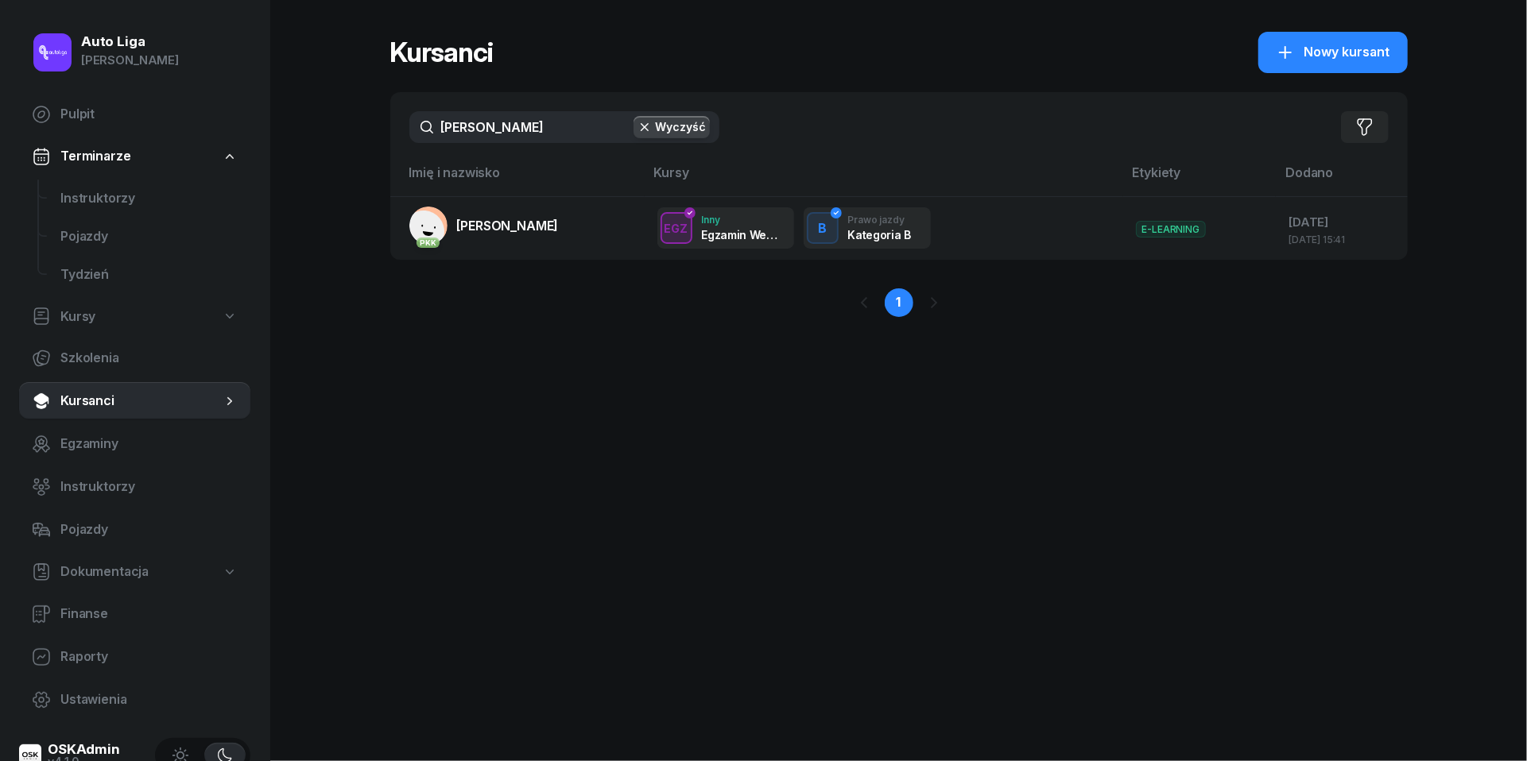
type input "[PERSON_NAME]"
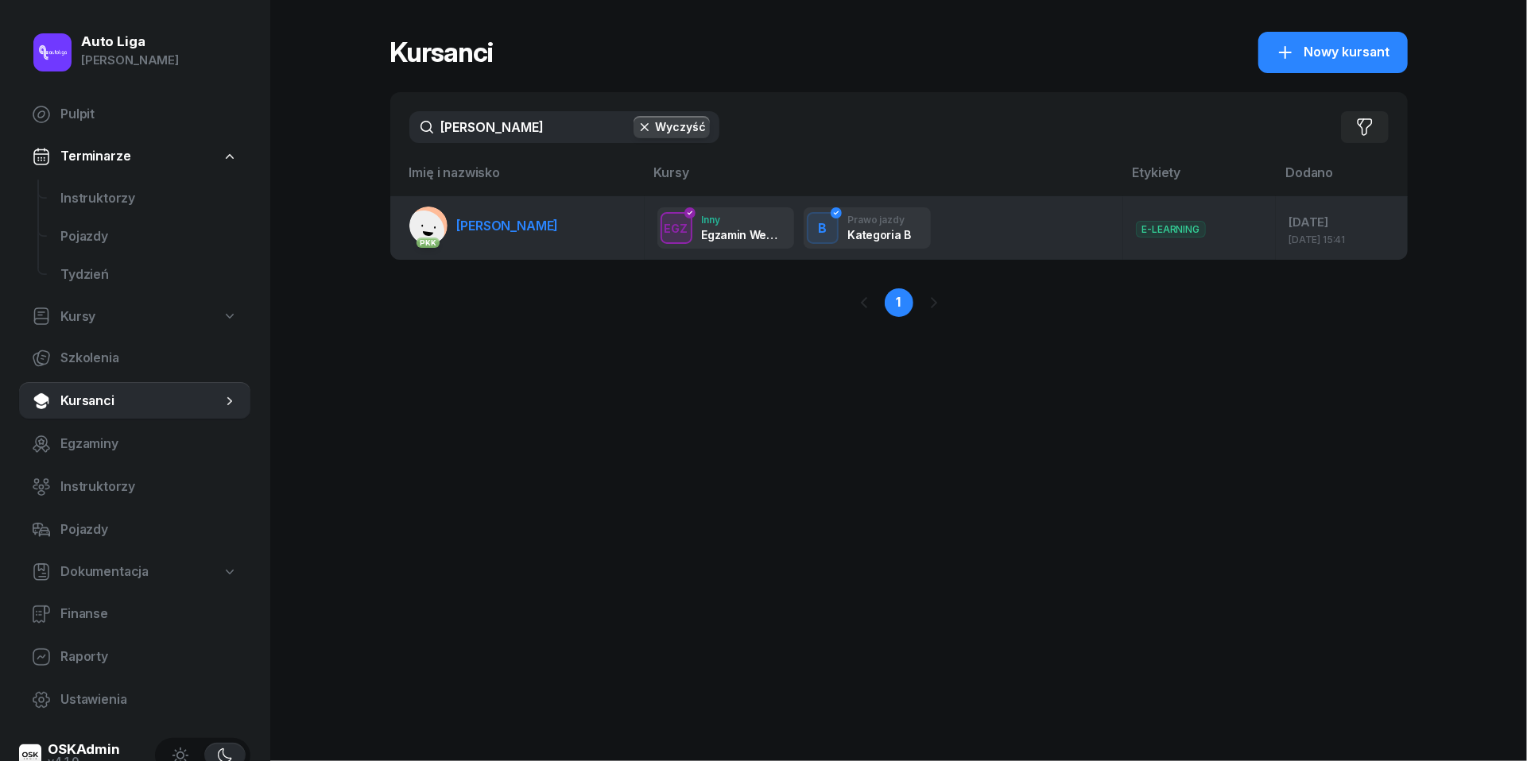
drag, startPoint x: 496, startPoint y: 130, endPoint x: 481, endPoint y: 224, distance: 95.0
click at [481, 224] on span "[PERSON_NAME]" at bounding box center [508, 226] width 102 height 16
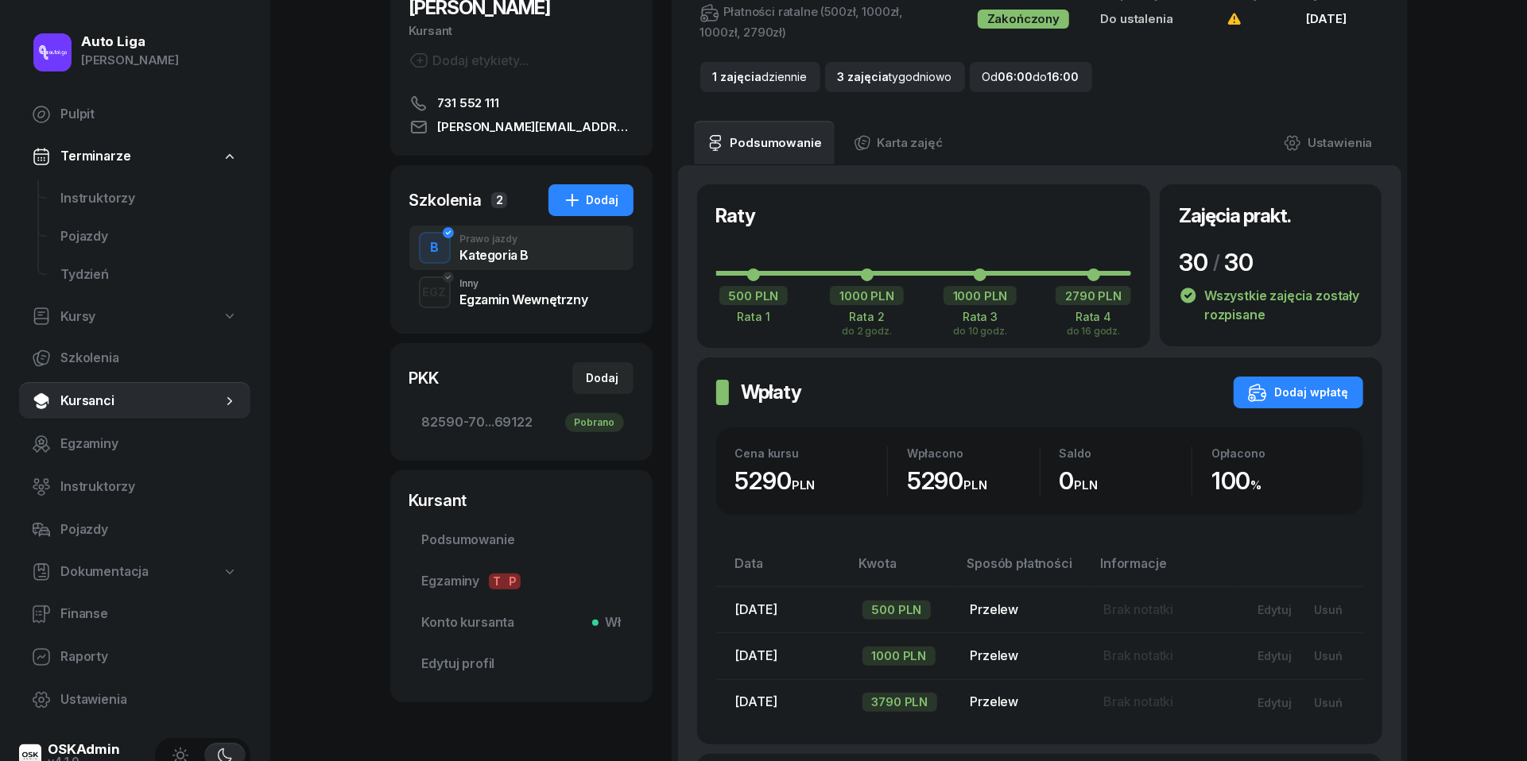
scroll to position [128, 0]
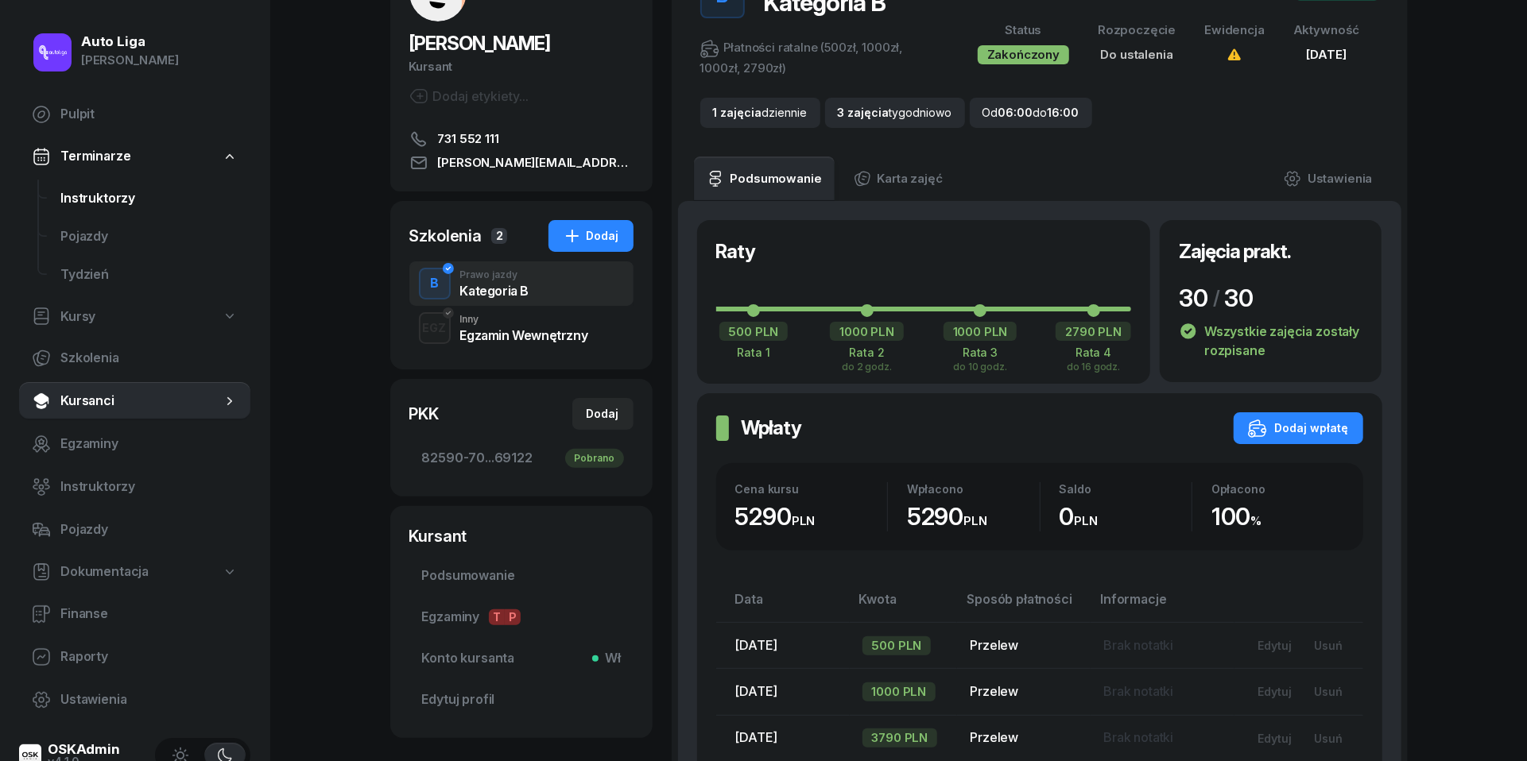
click at [110, 202] on span "Instruktorzy" at bounding box center [148, 198] width 177 height 21
